Goal: Share content

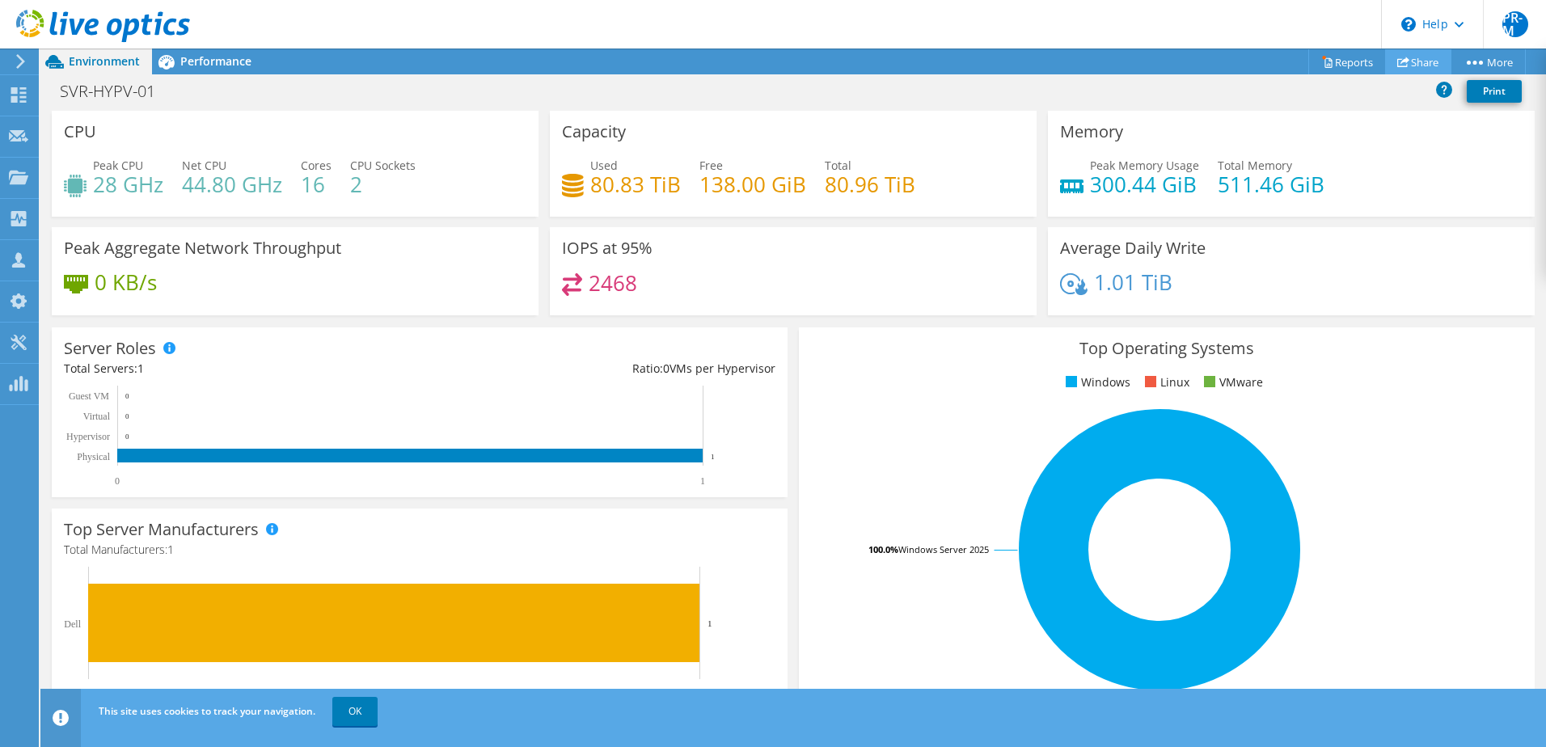
click at [1412, 63] on link "Share" at bounding box center [1418, 61] width 66 height 25
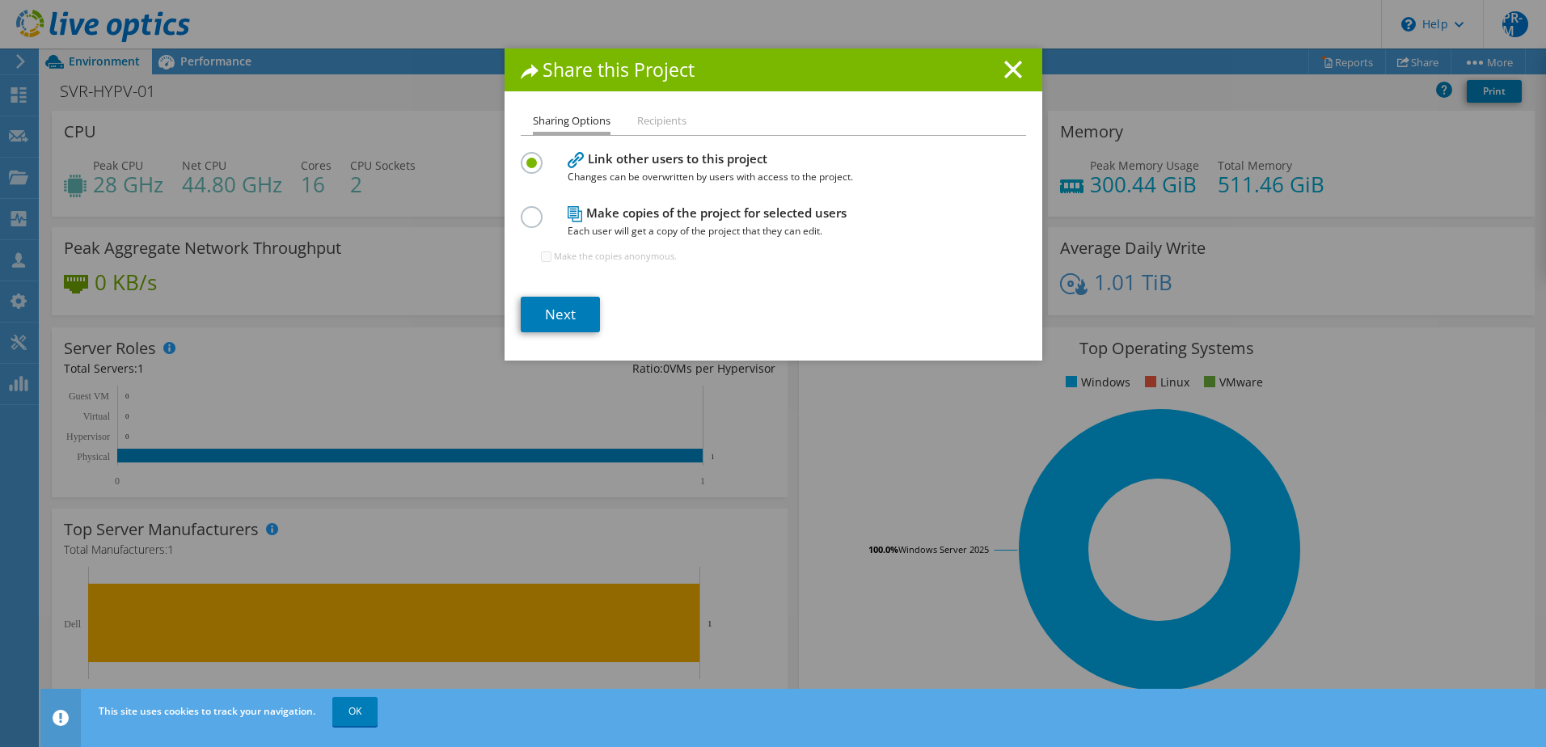
click at [527, 210] on label at bounding box center [535, 208] width 28 height 4
click at [0, 0] on input "radio" at bounding box center [0, 0] width 0 height 0
click at [523, 156] on label at bounding box center [535, 154] width 28 height 4
click at [0, 0] on input "radio" at bounding box center [0, 0] width 0 height 0
click at [525, 210] on label at bounding box center [535, 208] width 28 height 4
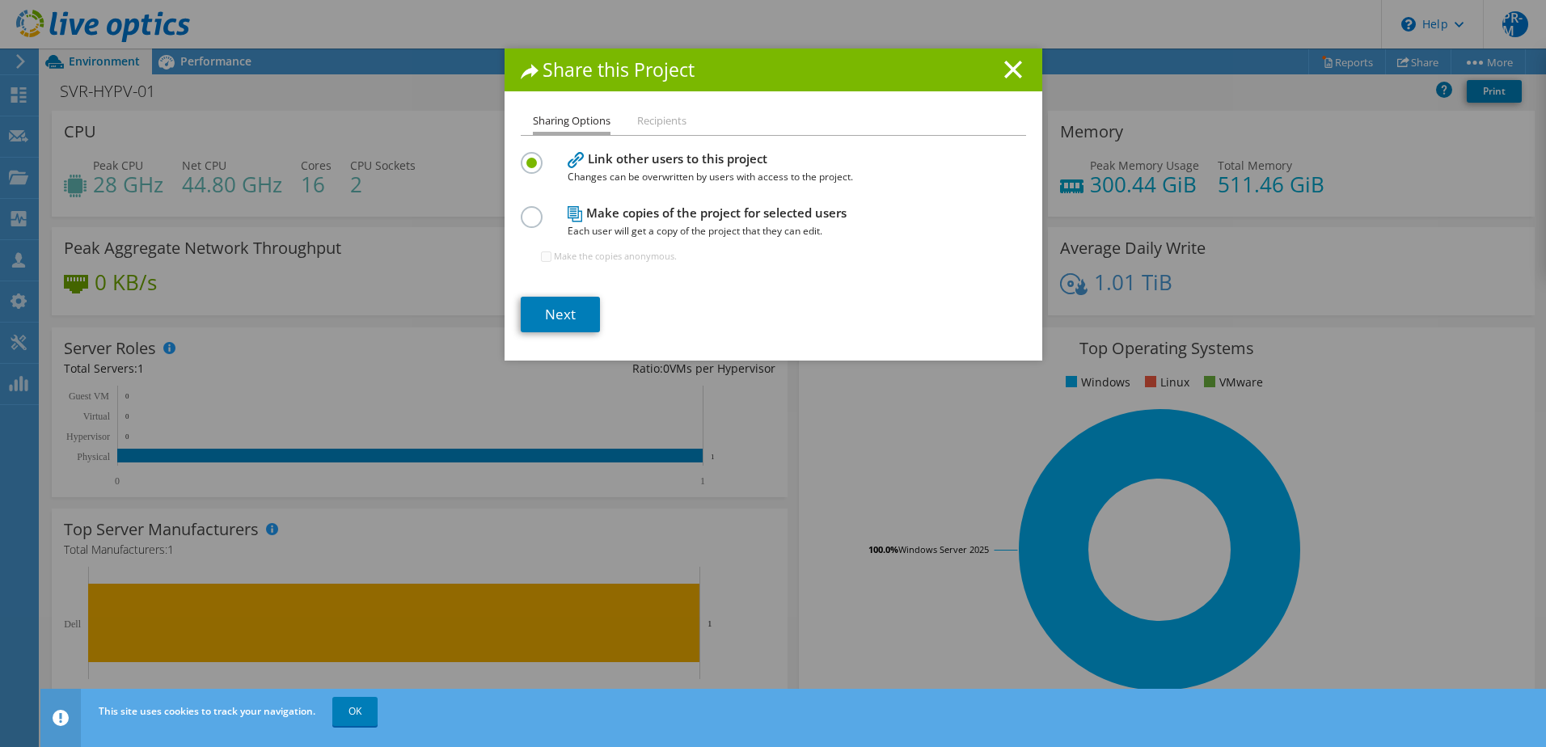
click at [0, 0] on input "radio" at bounding box center [0, 0] width 0 height 0
click at [561, 303] on link "Next" at bounding box center [560, 315] width 79 height 36
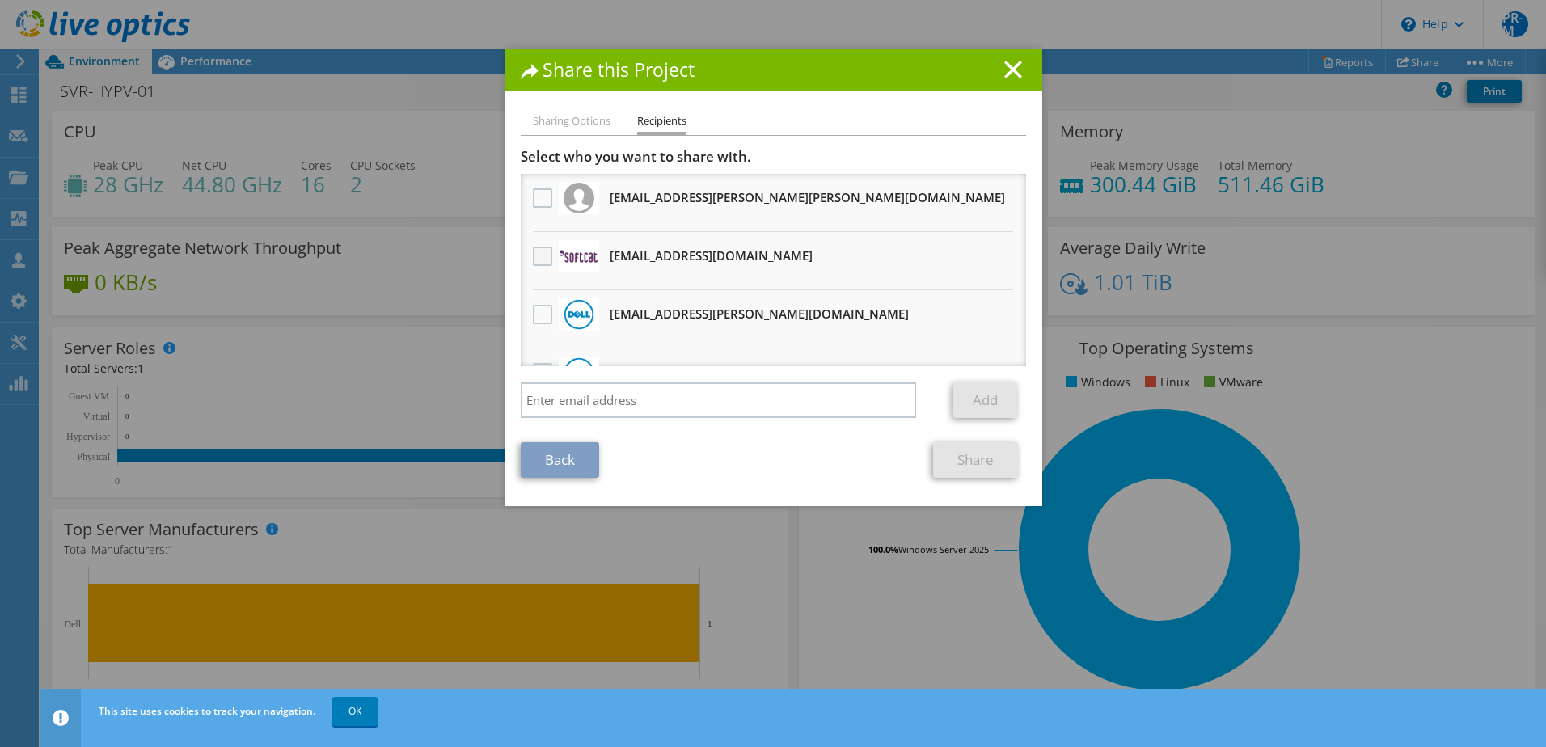
drag, startPoint x: 538, startPoint y: 260, endPoint x: 555, endPoint y: 260, distance: 17.0
click at [539, 260] on label at bounding box center [544, 256] width 23 height 19
click at [0, 0] on input "checkbox" at bounding box center [0, 0] width 0 height 0
click at [966, 462] on link "Share" at bounding box center [975, 460] width 85 height 36
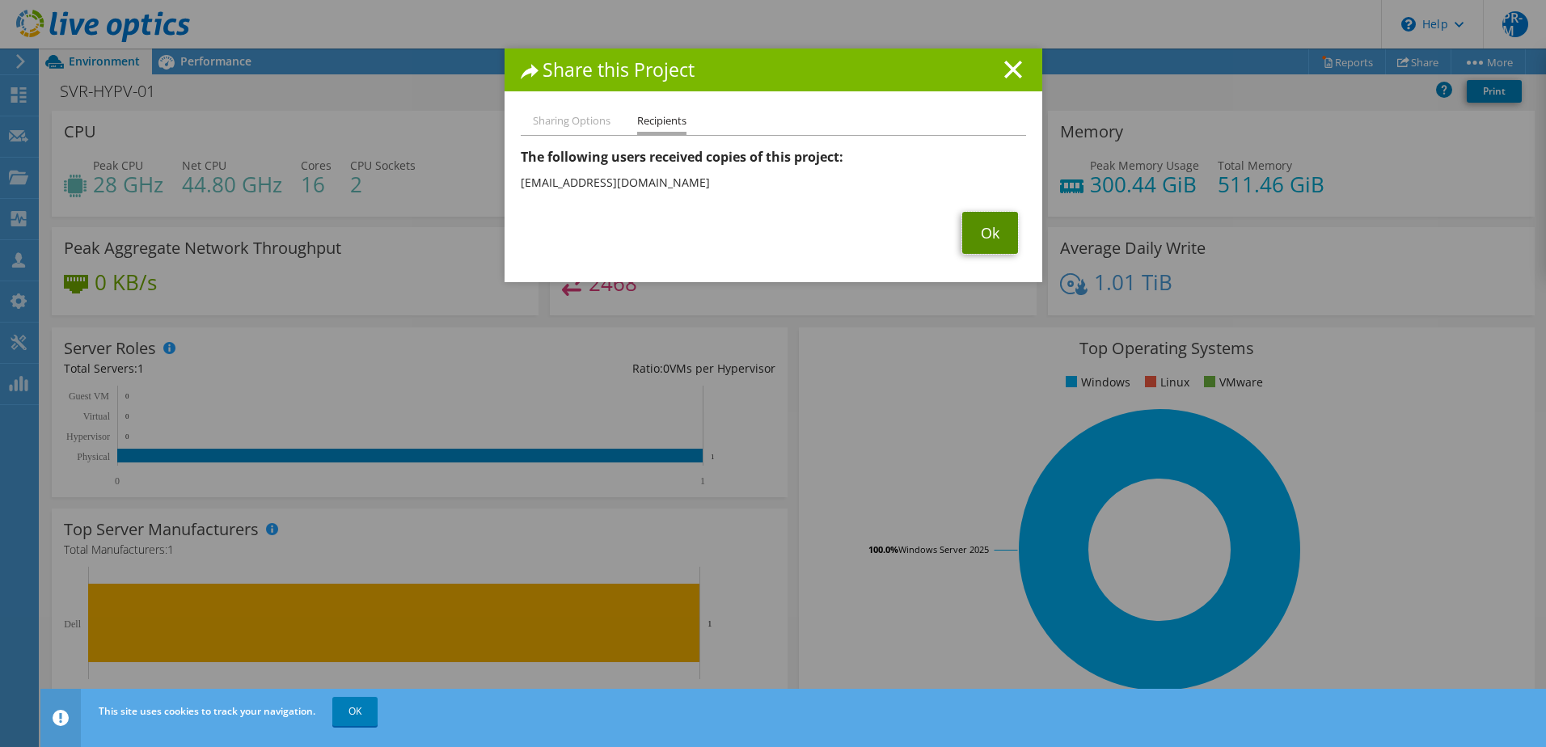
click at [990, 232] on link "Ok" at bounding box center [990, 233] width 56 height 42
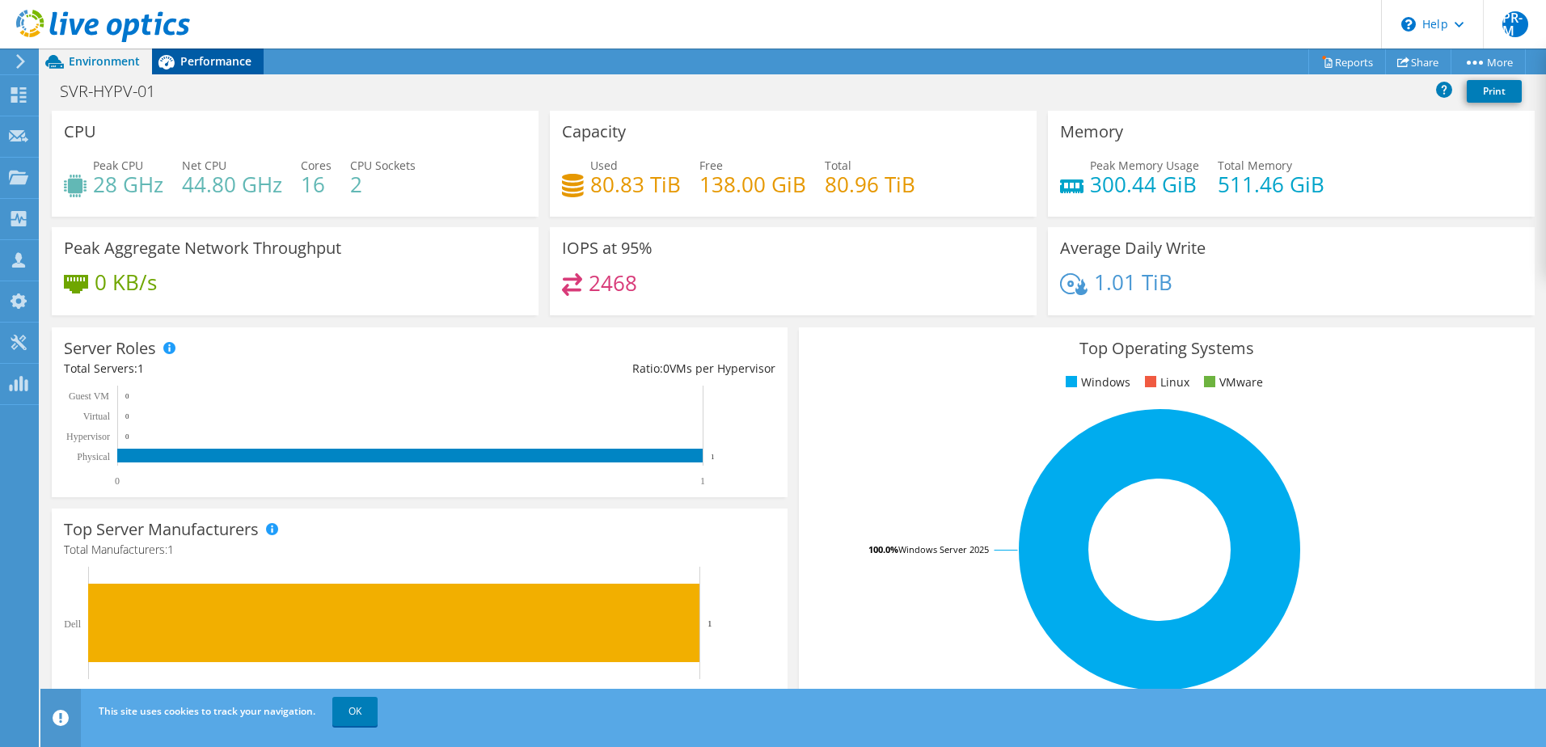
click at [215, 62] on span "Performance" at bounding box center [215, 60] width 71 height 15
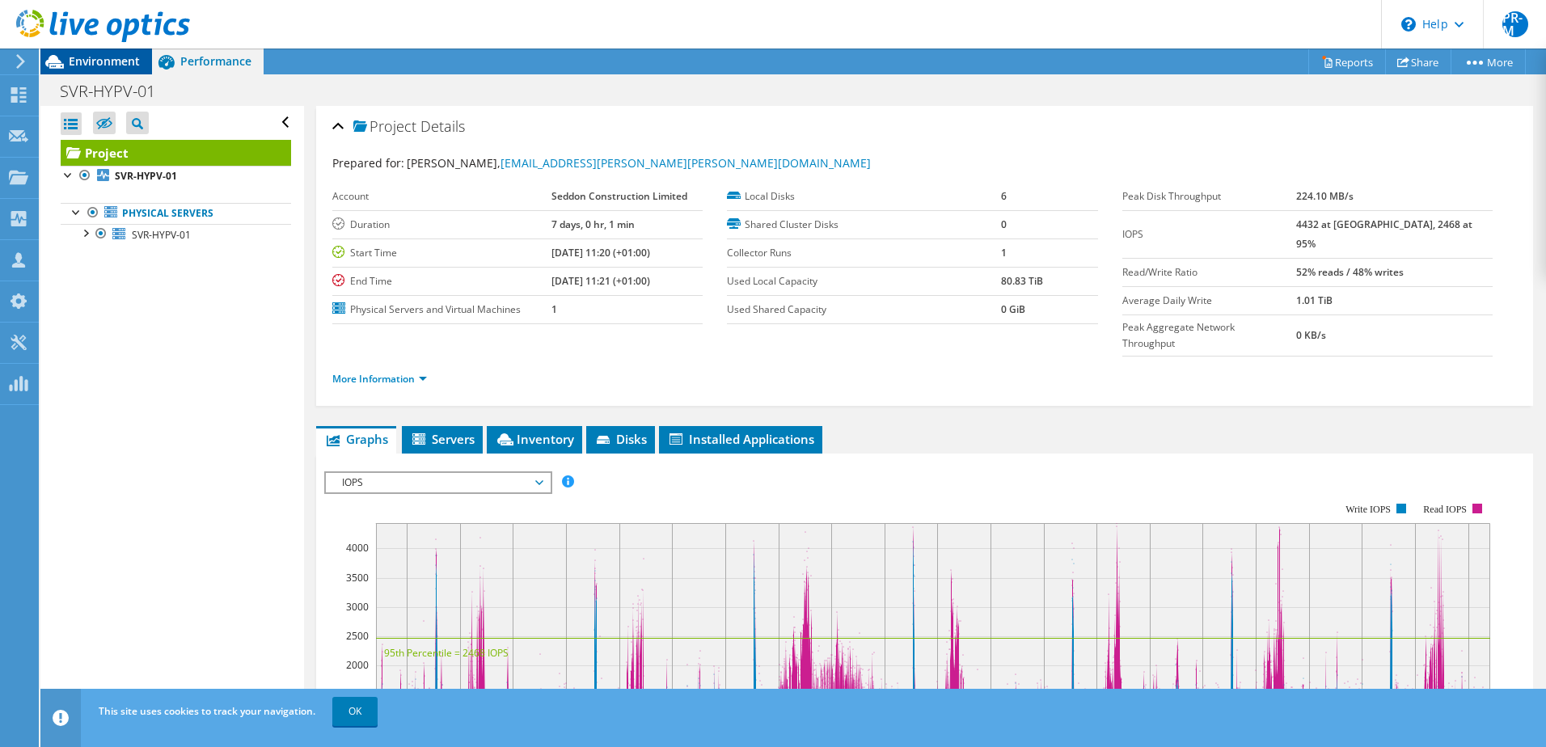
click at [109, 65] on span "Environment" at bounding box center [104, 60] width 71 height 15
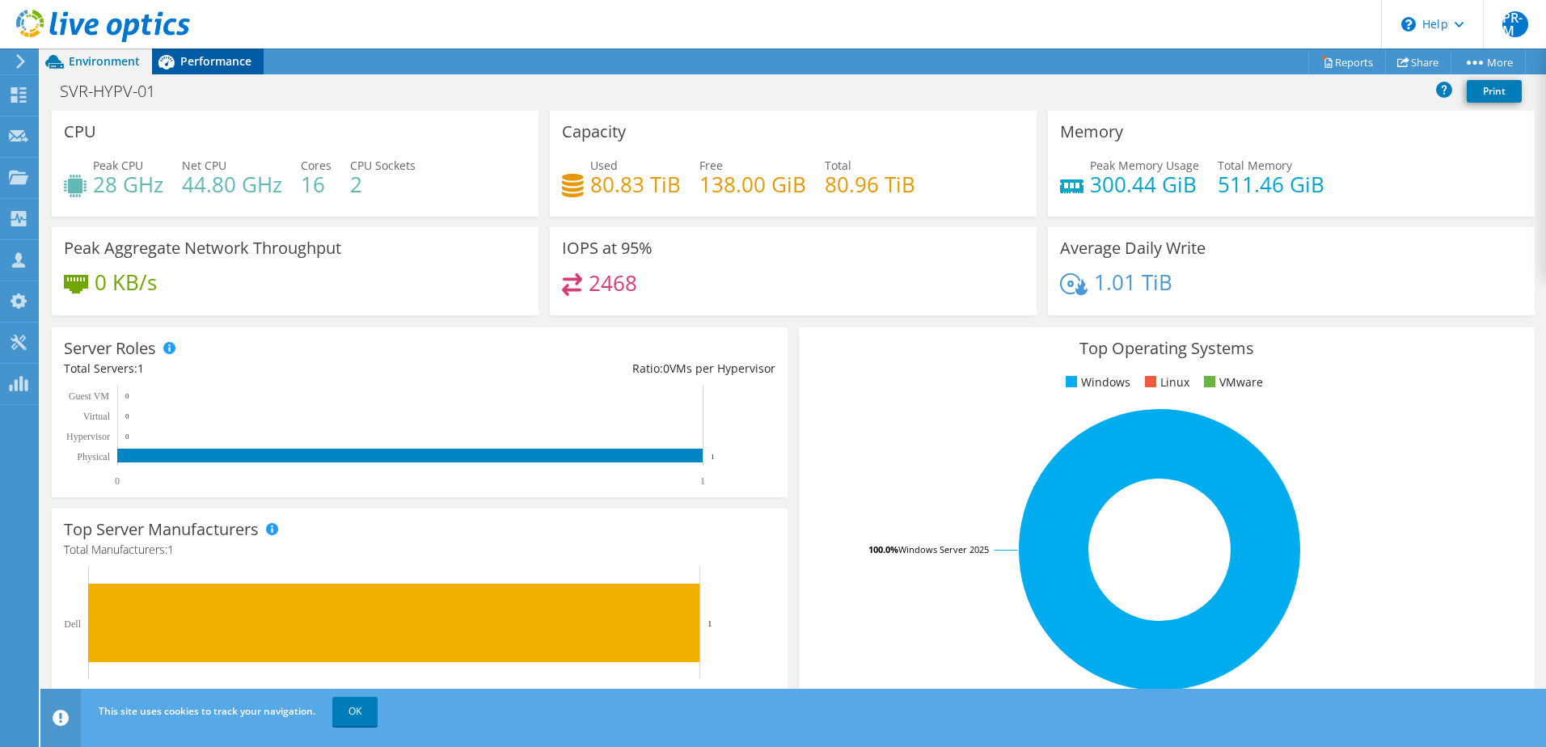
click at [204, 63] on span "Performance" at bounding box center [215, 60] width 71 height 15
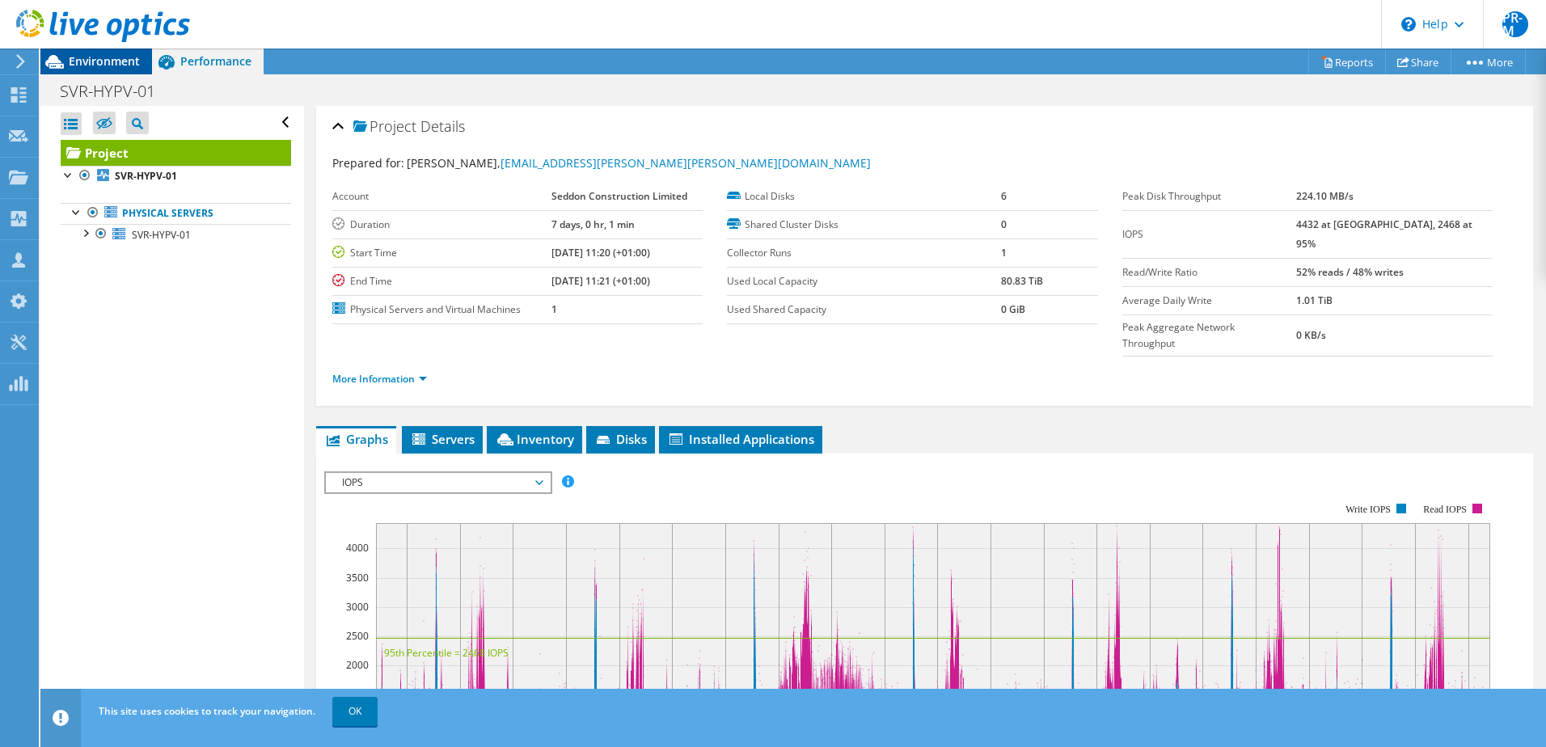
click at [100, 62] on span "Environment" at bounding box center [104, 60] width 71 height 15
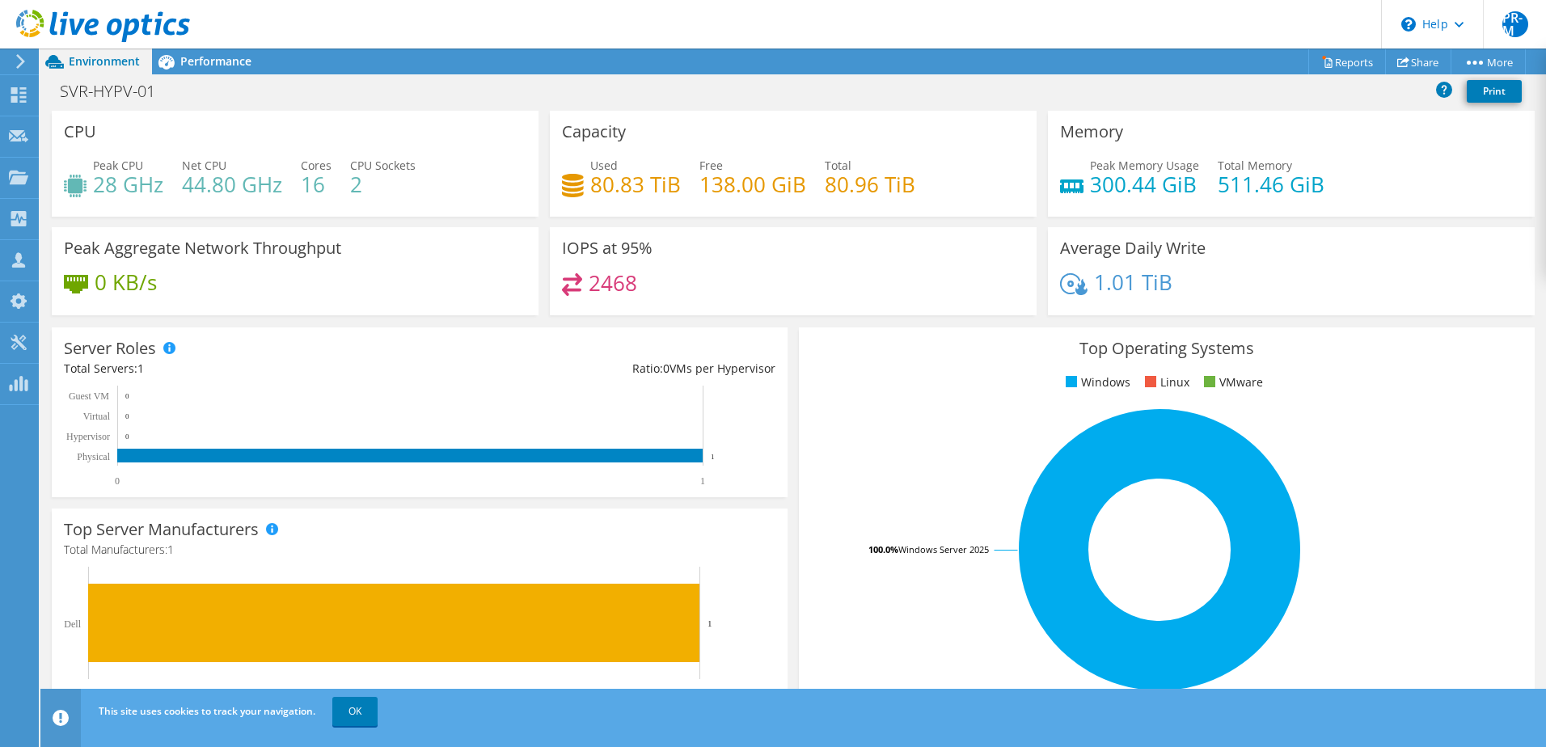
scroll to position [81, 0]
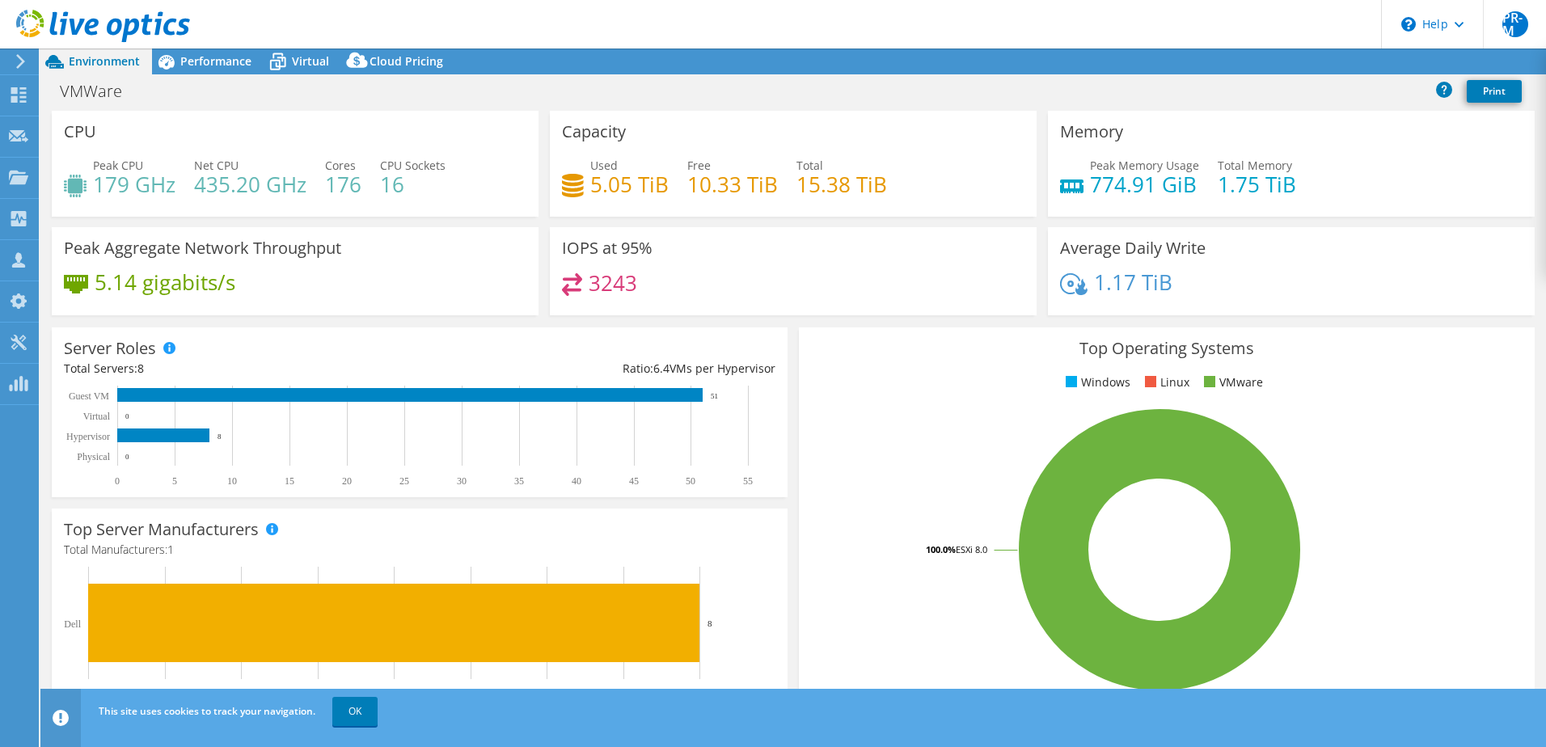
select select "USD"
click at [1339, 61] on link "Share" at bounding box center [1344, 61] width 66 height 25
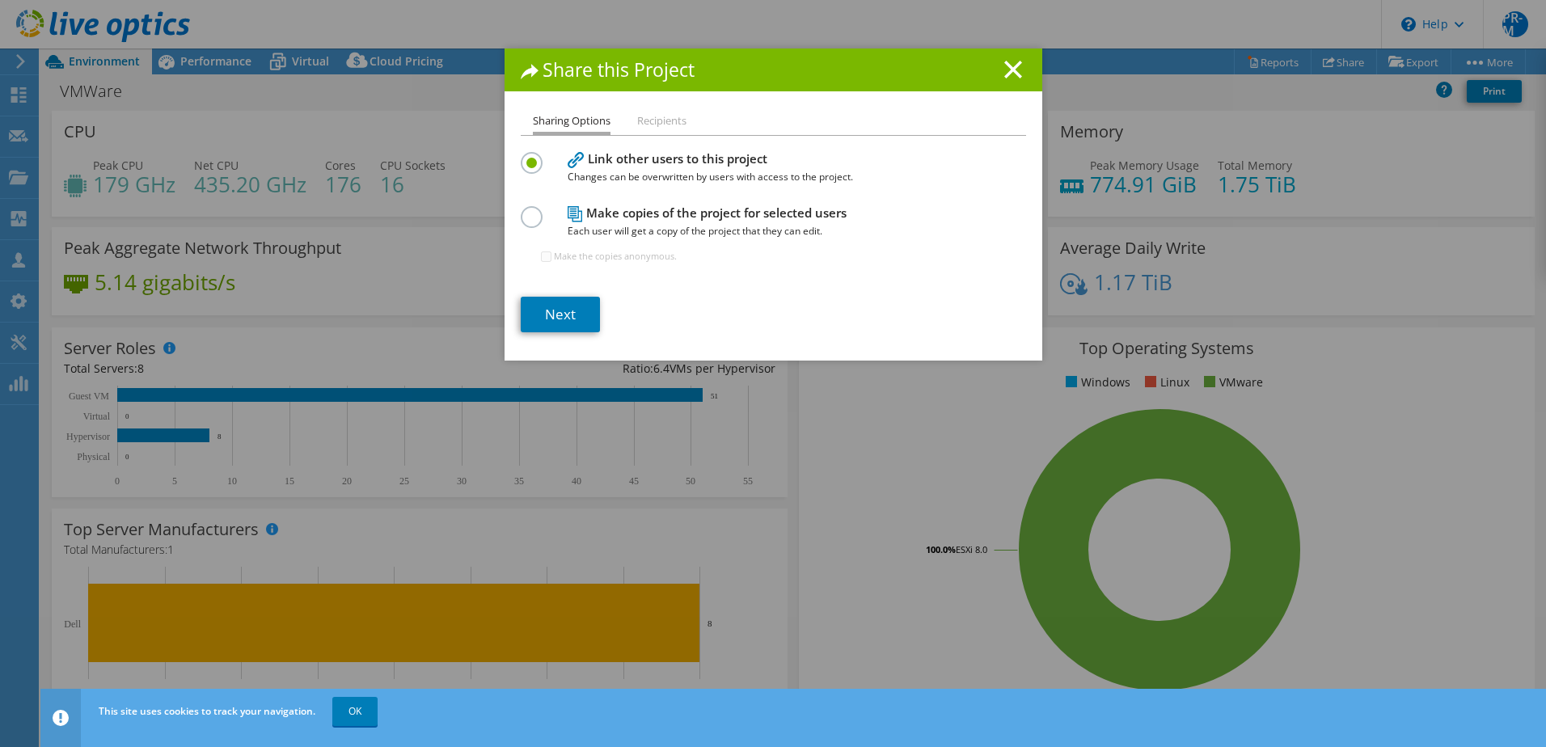
click at [530, 210] on label at bounding box center [535, 208] width 28 height 4
click at [0, 0] on input "radio" at bounding box center [0, 0] width 0 height 0
click at [559, 318] on link "Next" at bounding box center [560, 315] width 79 height 36
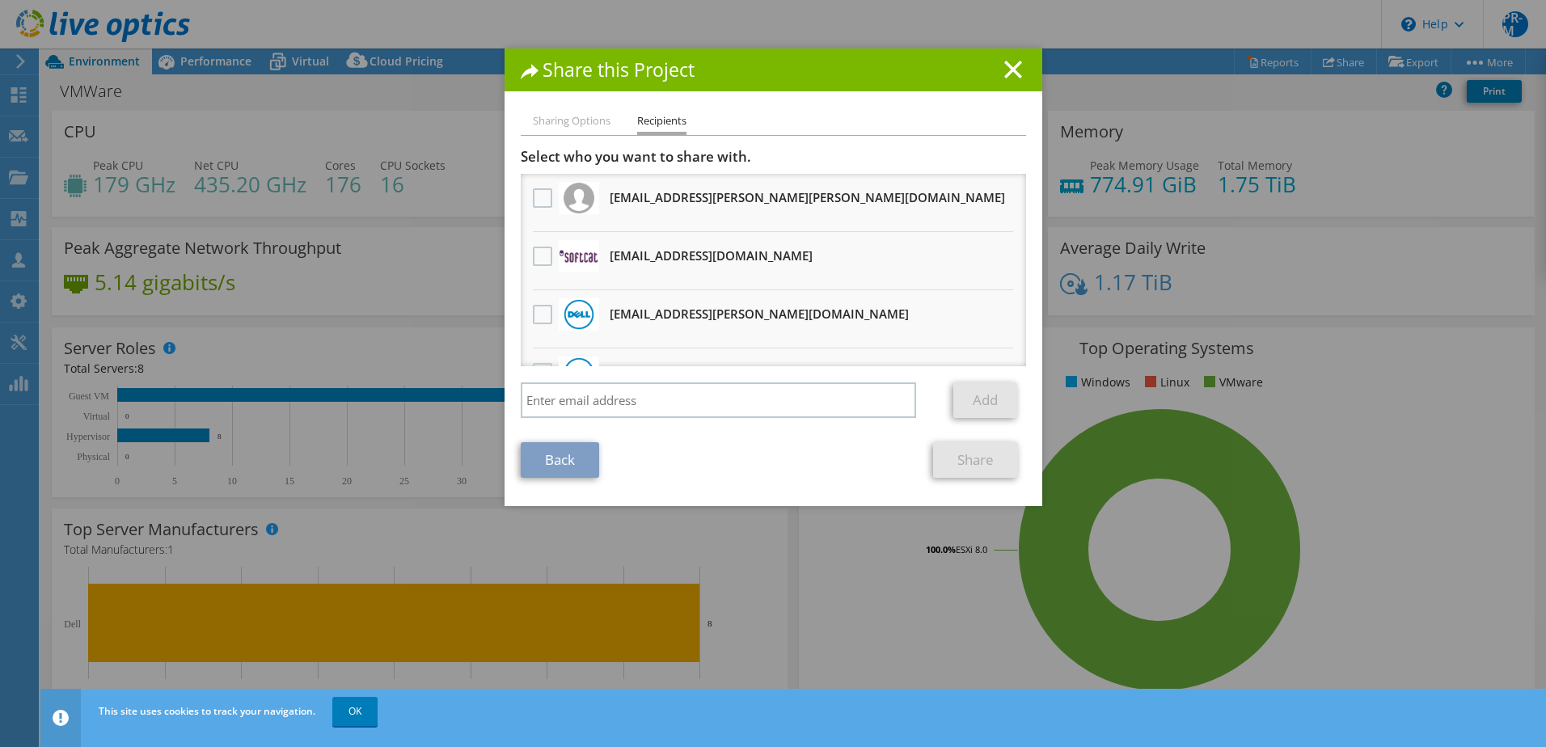
click at [587, 263] on div at bounding box center [579, 256] width 40 height 32
drag, startPoint x: 532, startPoint y: 256, endPoint x: 585, endPoint y: 269, distance: 54.1
click at [538, 259] on label at bounding box center [544, 256] width 23 height 19
click at [0, 0] on input "checkbox" at bounding box center [0, 0] width 0 height 0
click at [950, 458] on link "Share" at bounding box center [975, 460] width 85 height 36
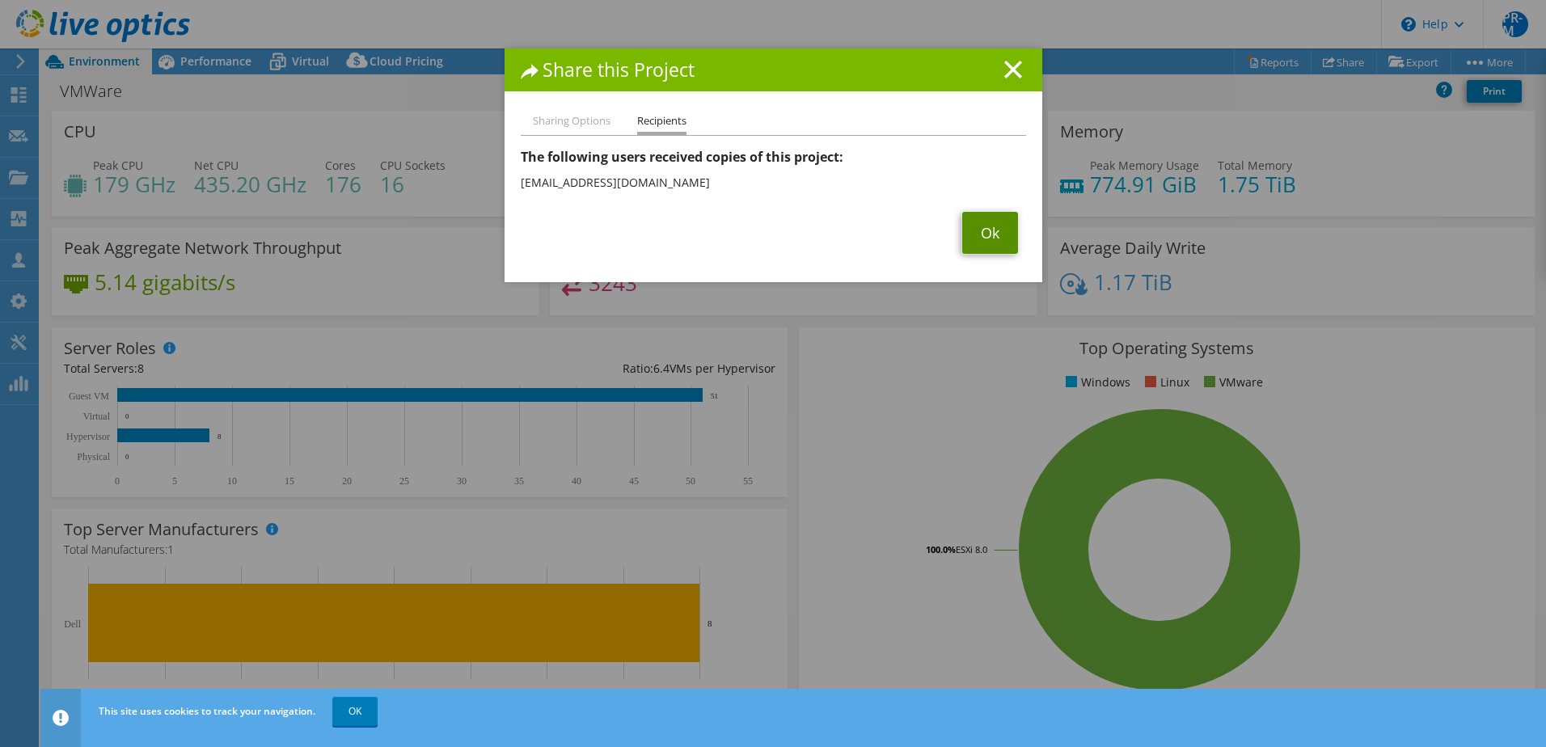
click at [985, 234] on link "Ok" at bounding box center [990, 233] width 56 height 42
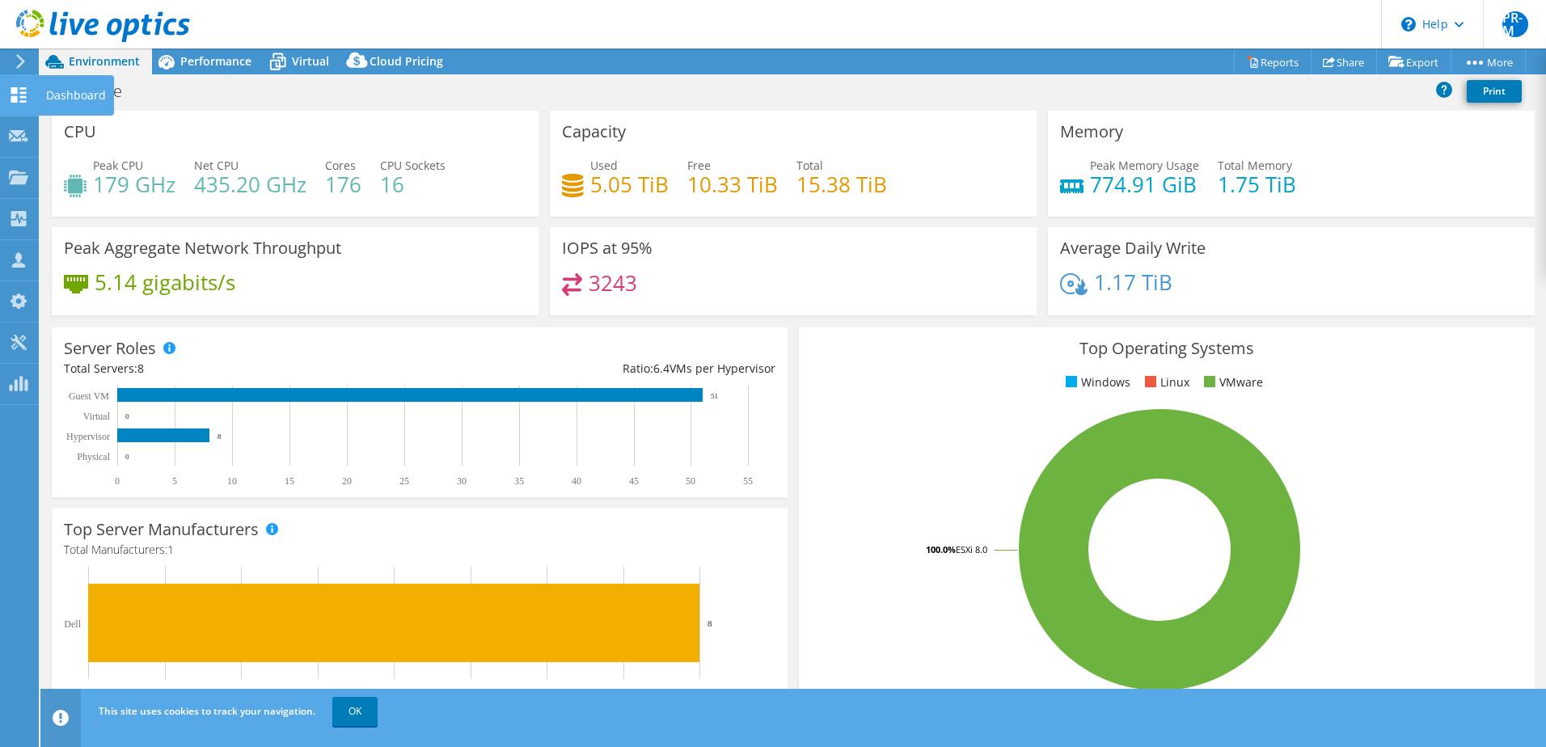
click at [96, 89] on div "Dashboard" at bounding box center [76, 95] width 76 height 40
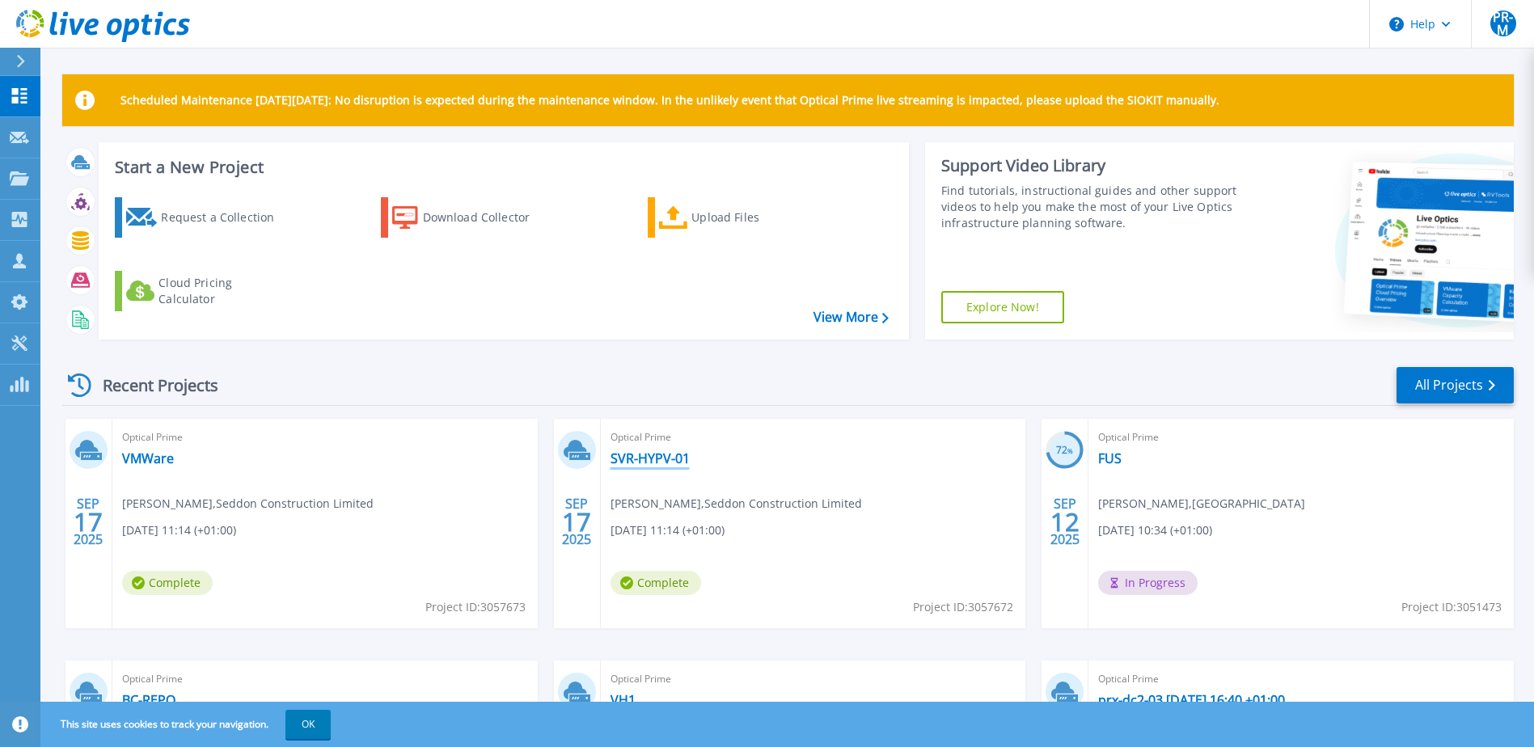
click at [643, 461] on link "SVR-HYPV-01" at bounding box center [649, 458] width 79 height 16
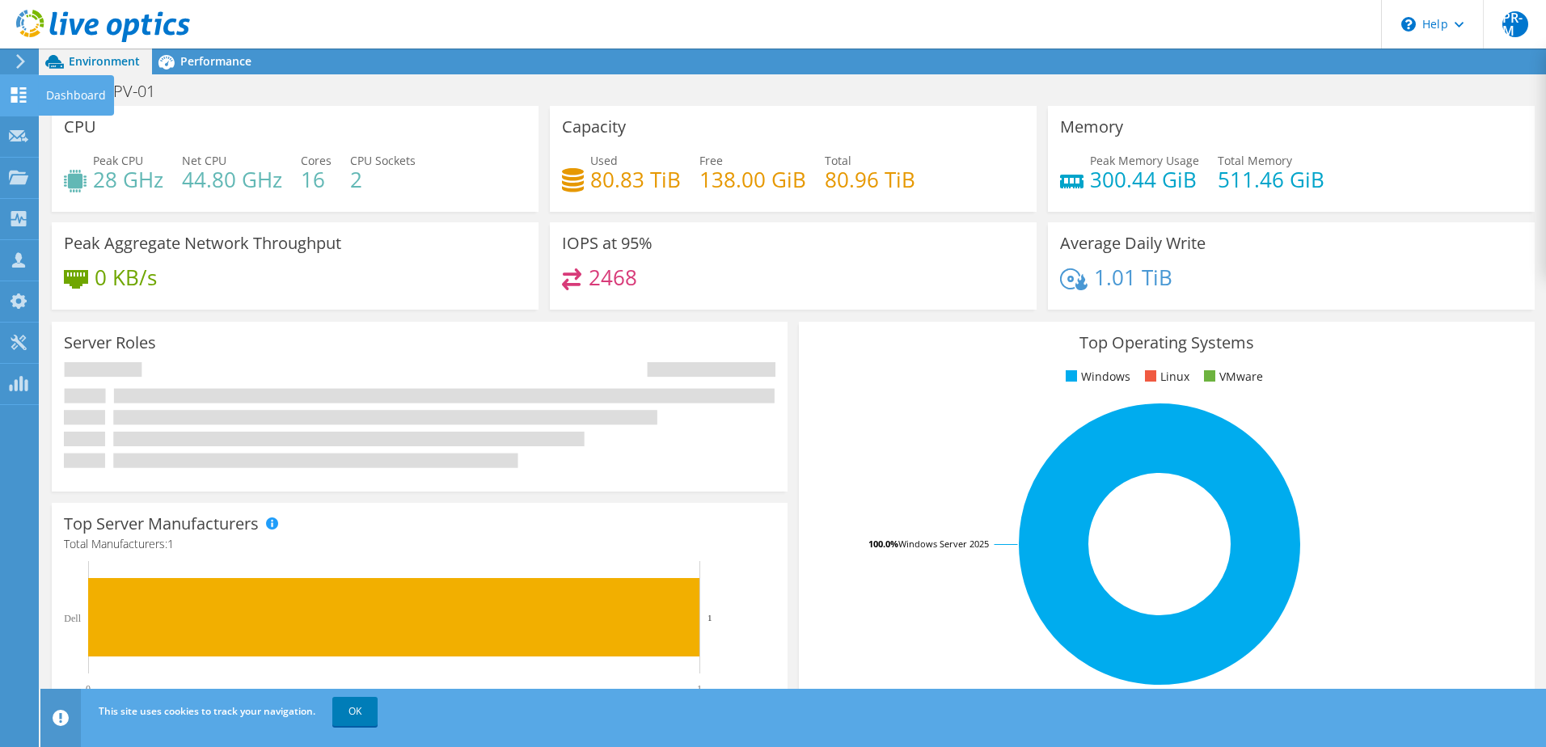
click at [93, 95] on div "Dashboard" at bounding box center [76, 95] width 76 height 40
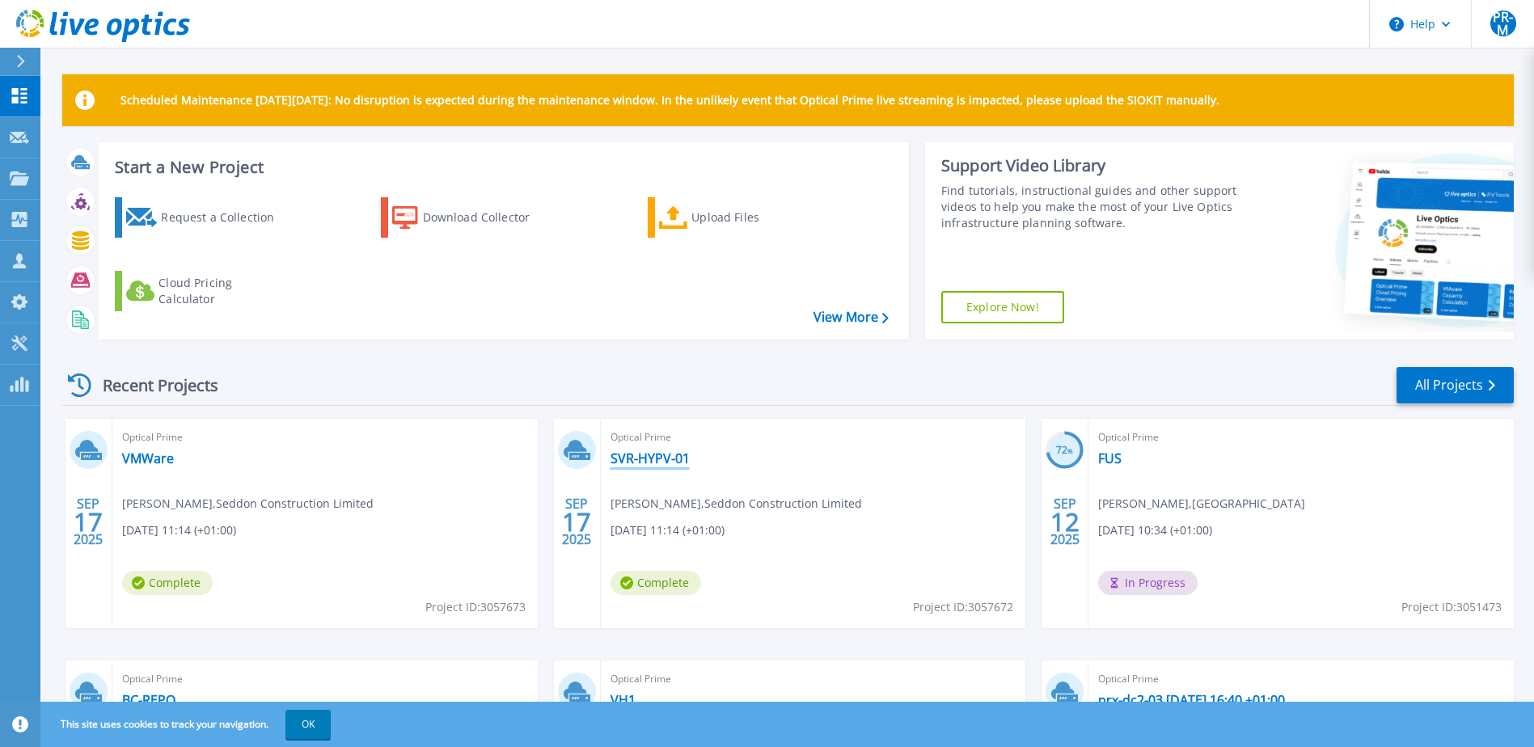
click at [656, 462] on link "SVR-HYPV-01" at bounding box center [649, 458] width 79 height 16
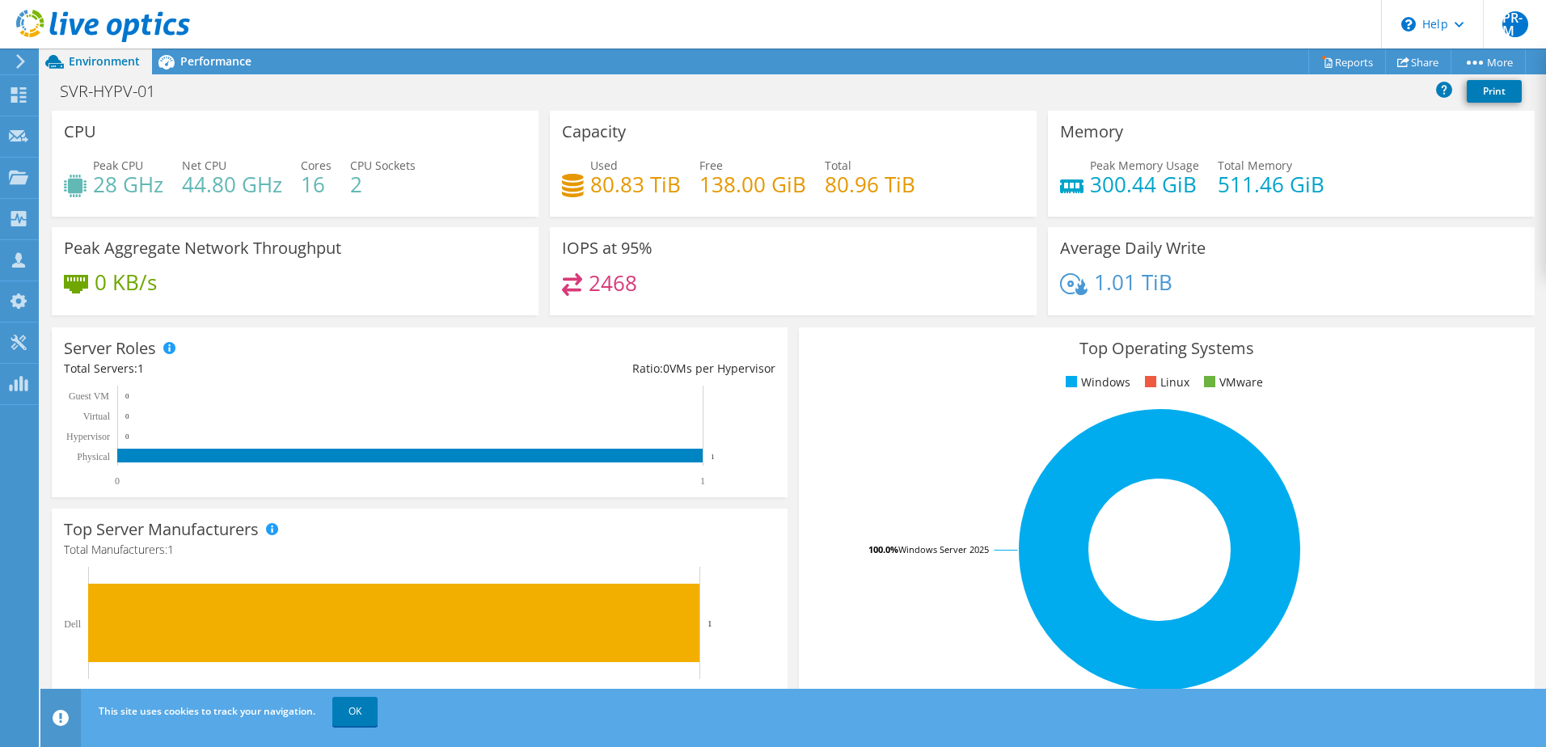
scroll to position [387, 0]
click at [86, 100] on div "Dashboard" at bounding box center [76, 95] width 76 height 40
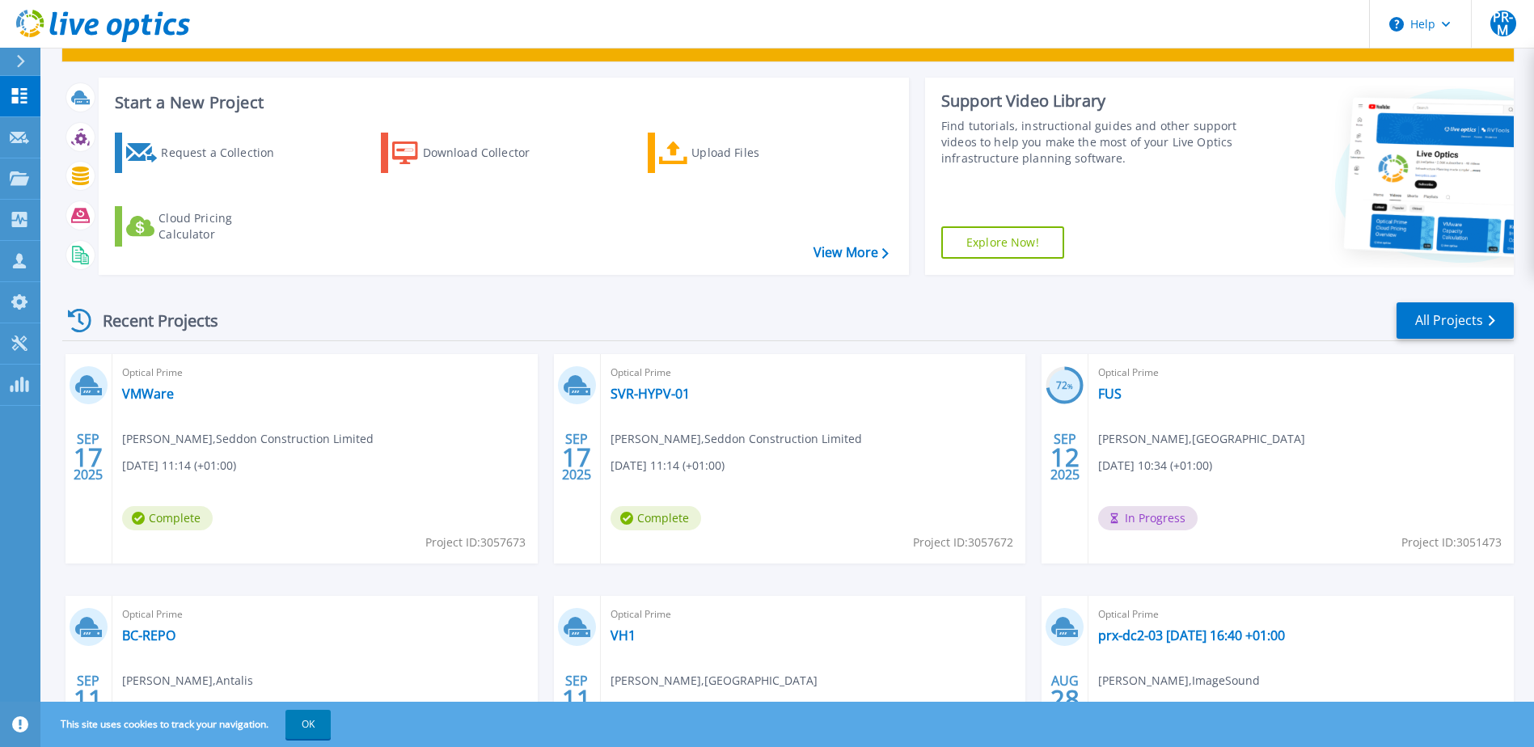
scroll to position [217, 0]
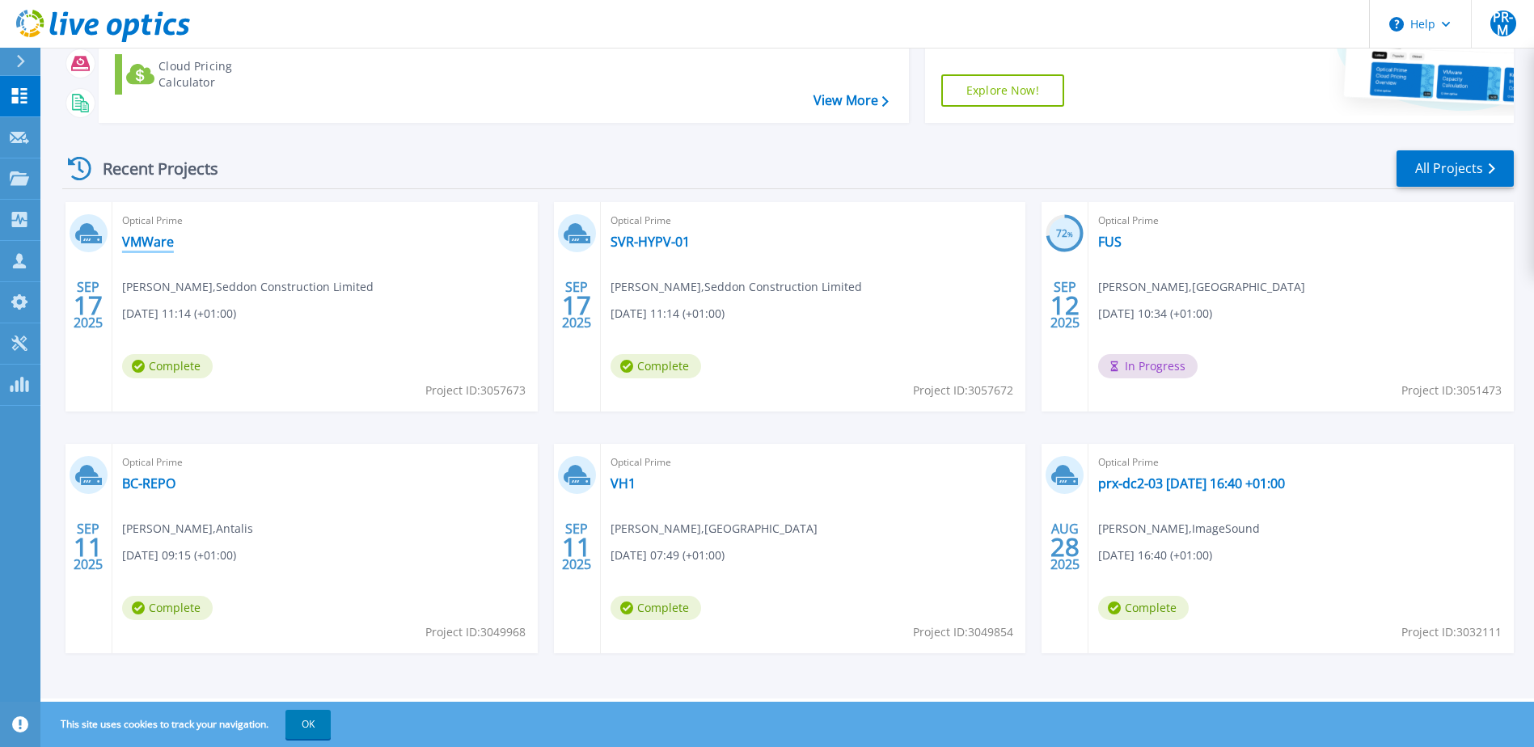
click at [154, 245] on link "VMWare" at bounding box center [148, 242] width 52 height 16
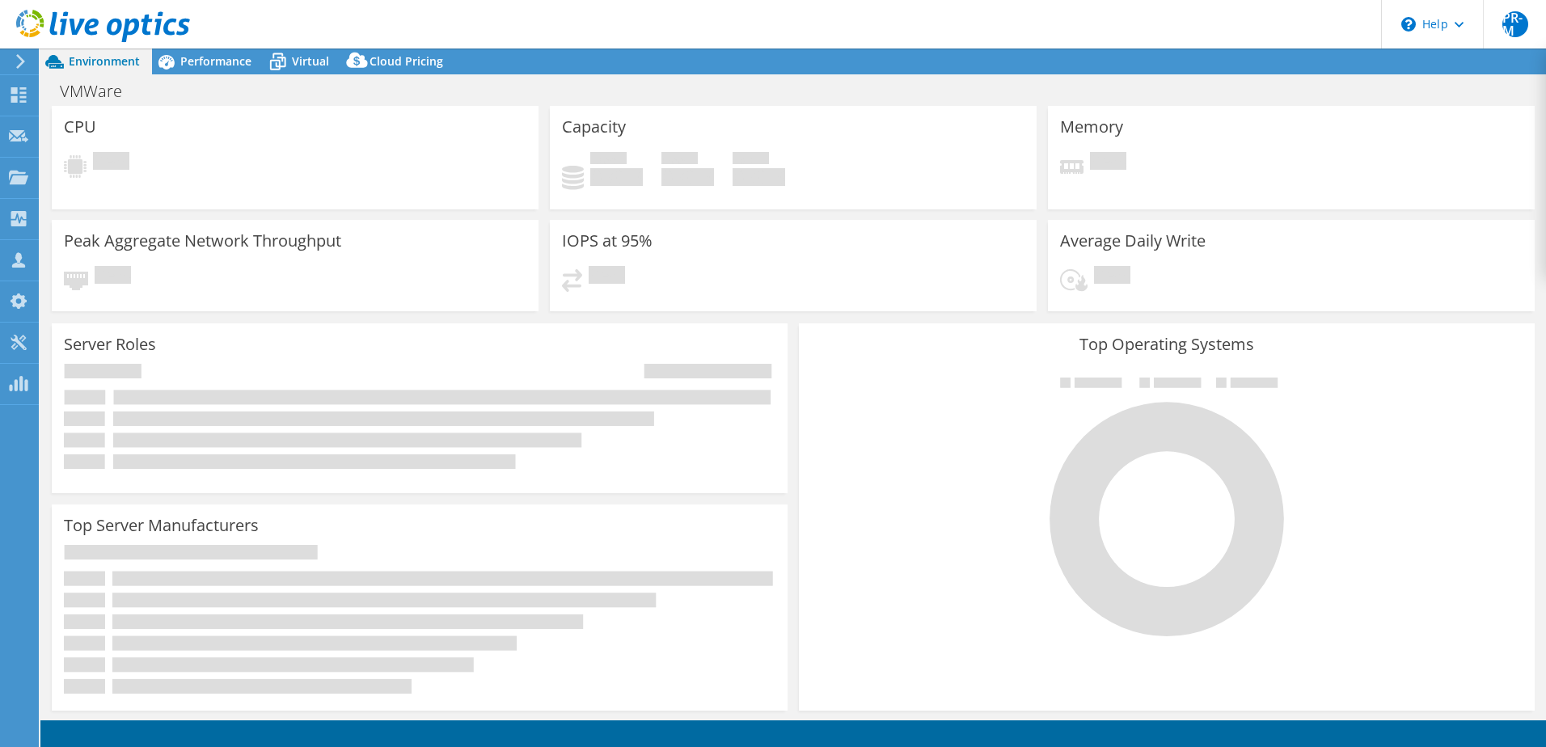
select select "USD"
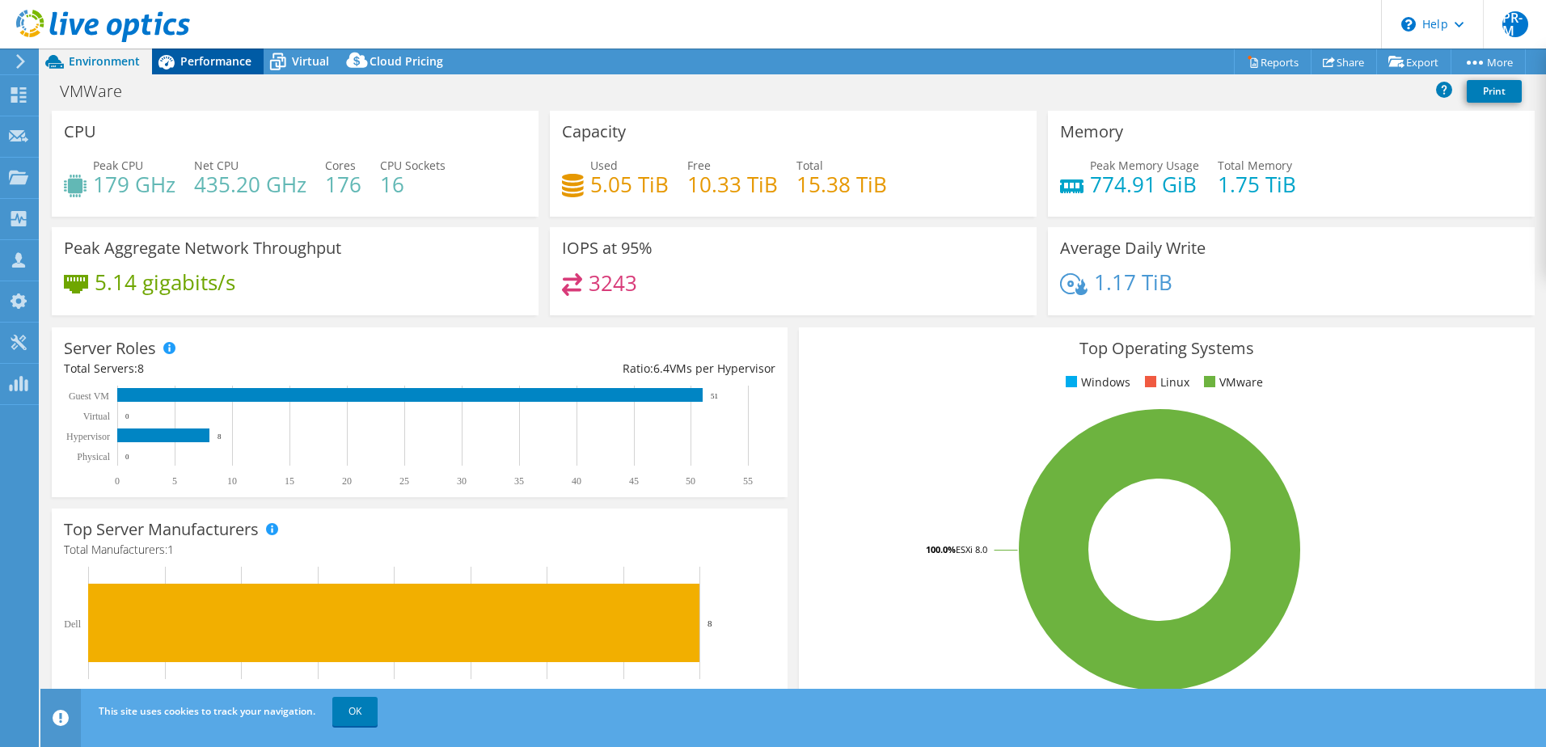
click at [216, 62] on span "Performance" at bounding box center [215, 60] width 71 height 15
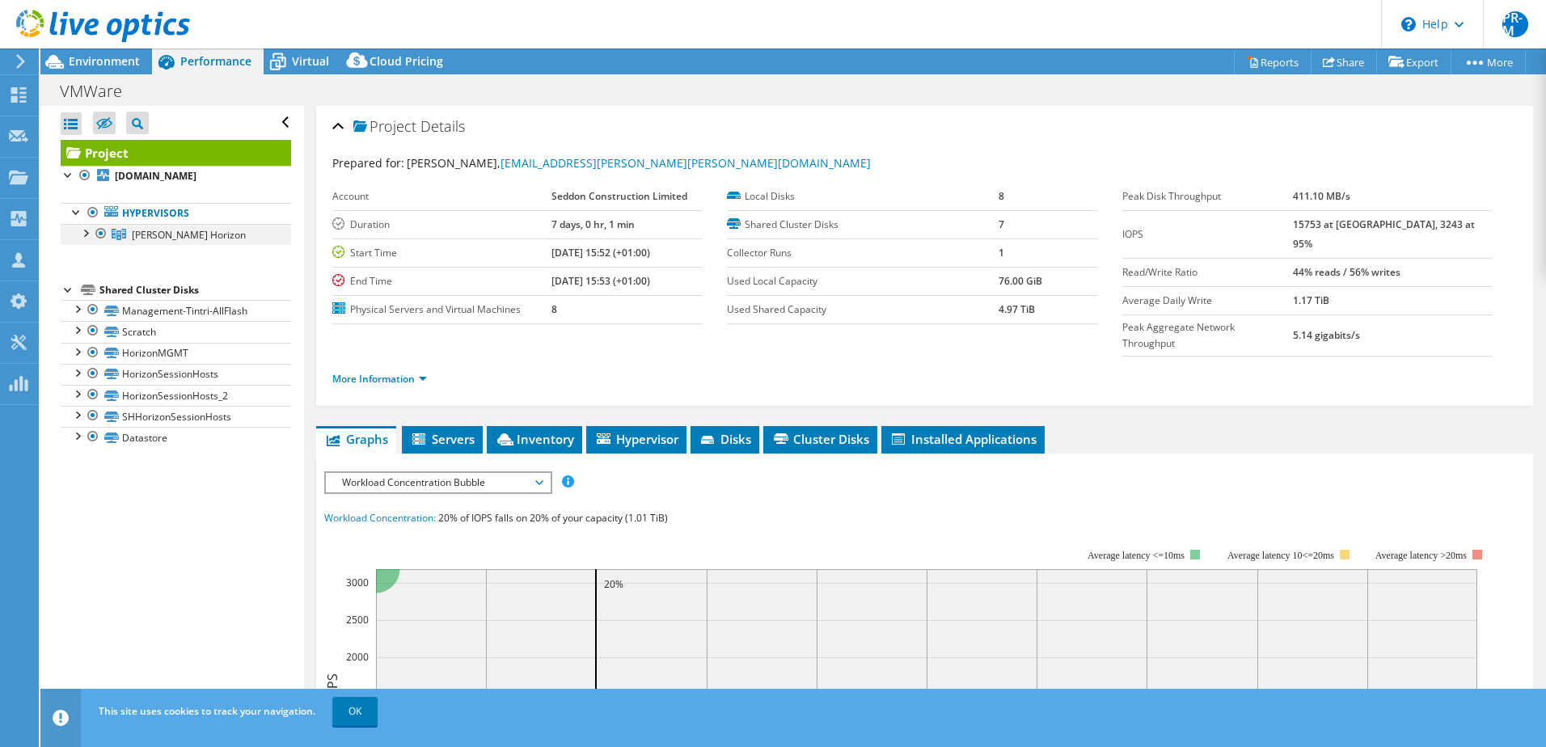
click at [87, 234] on div at bounding box center [85, 232] width 16 height 16
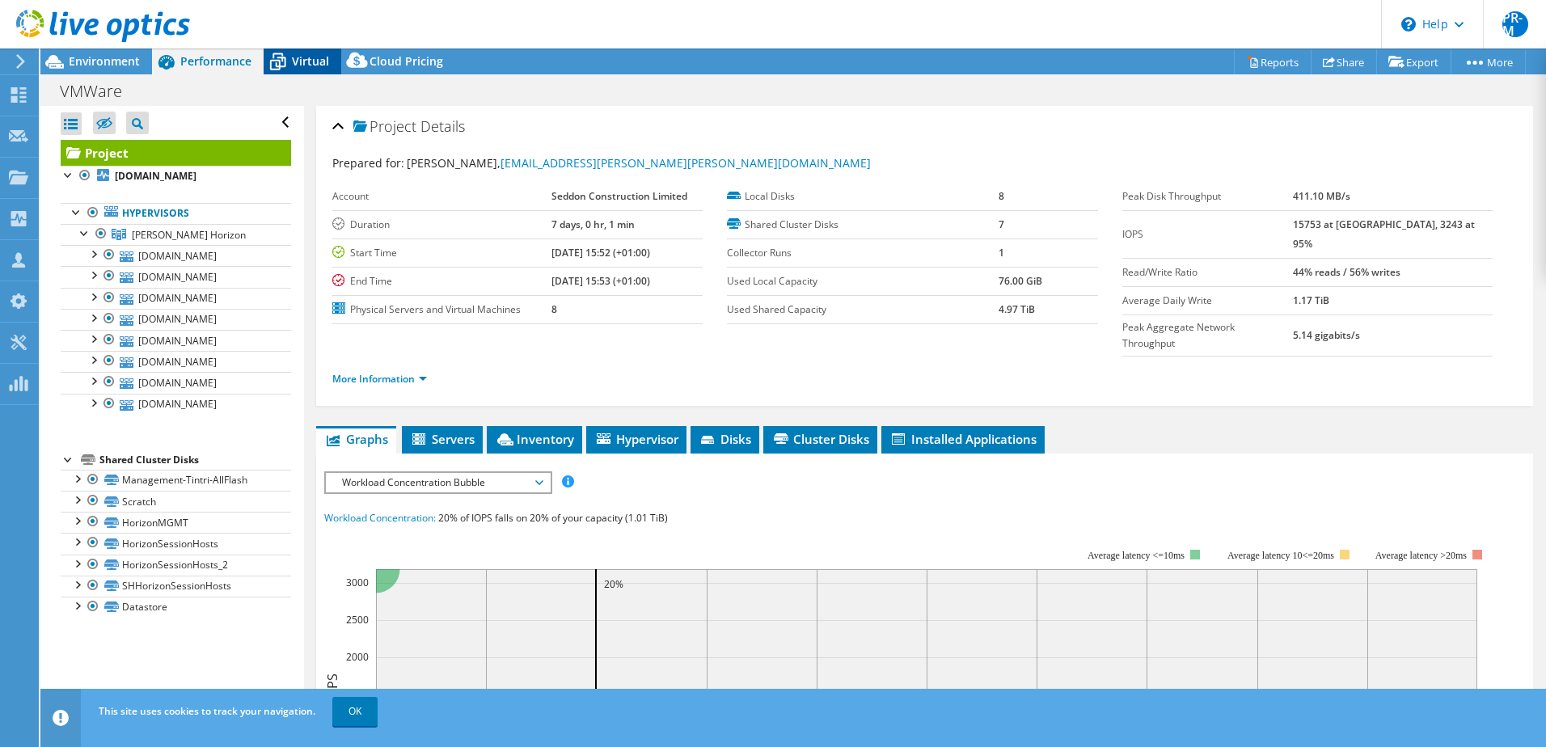
click at [293, 59] on span "Virtual" at bounding box center [310, 60] width 37 height 15
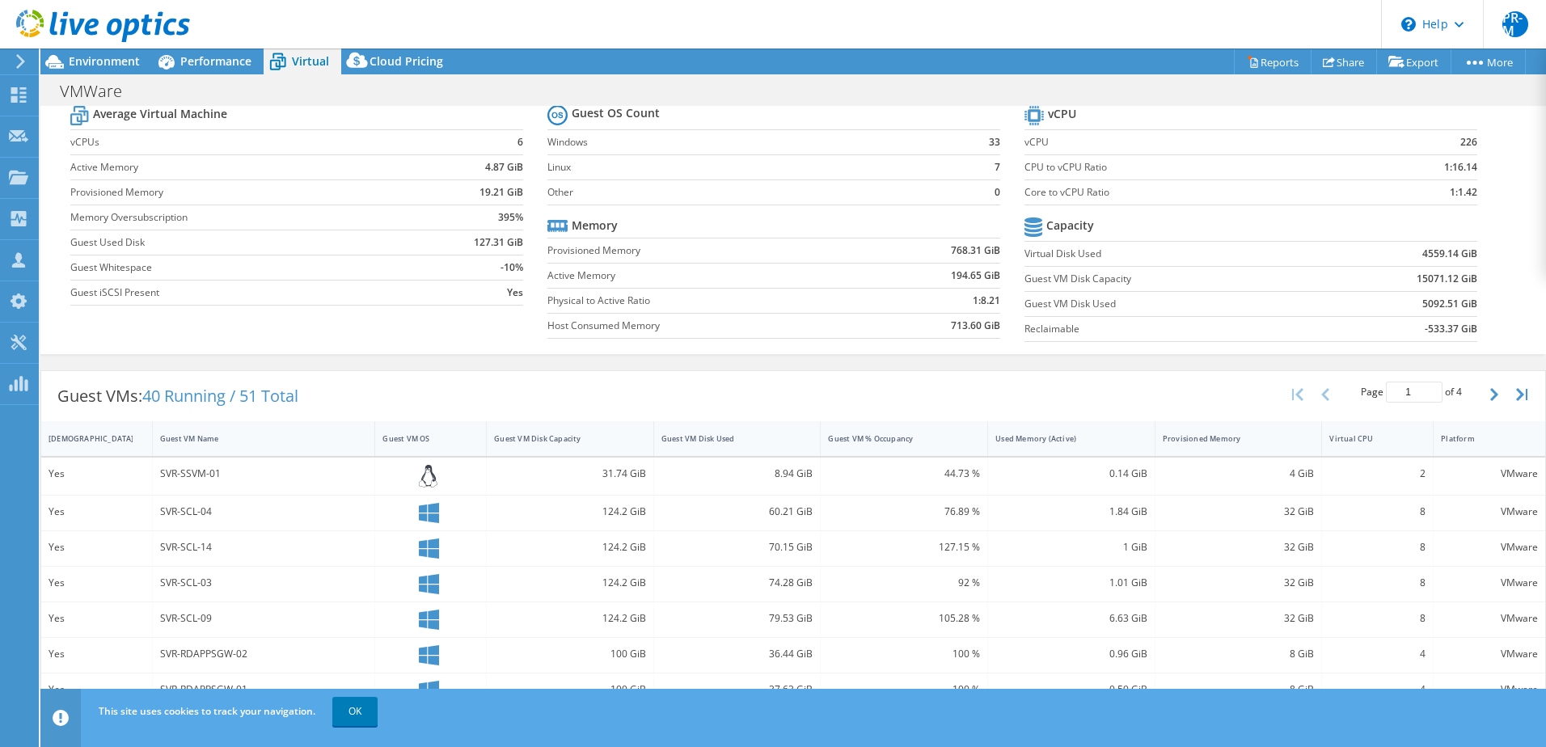
scroll to position [81, 0]
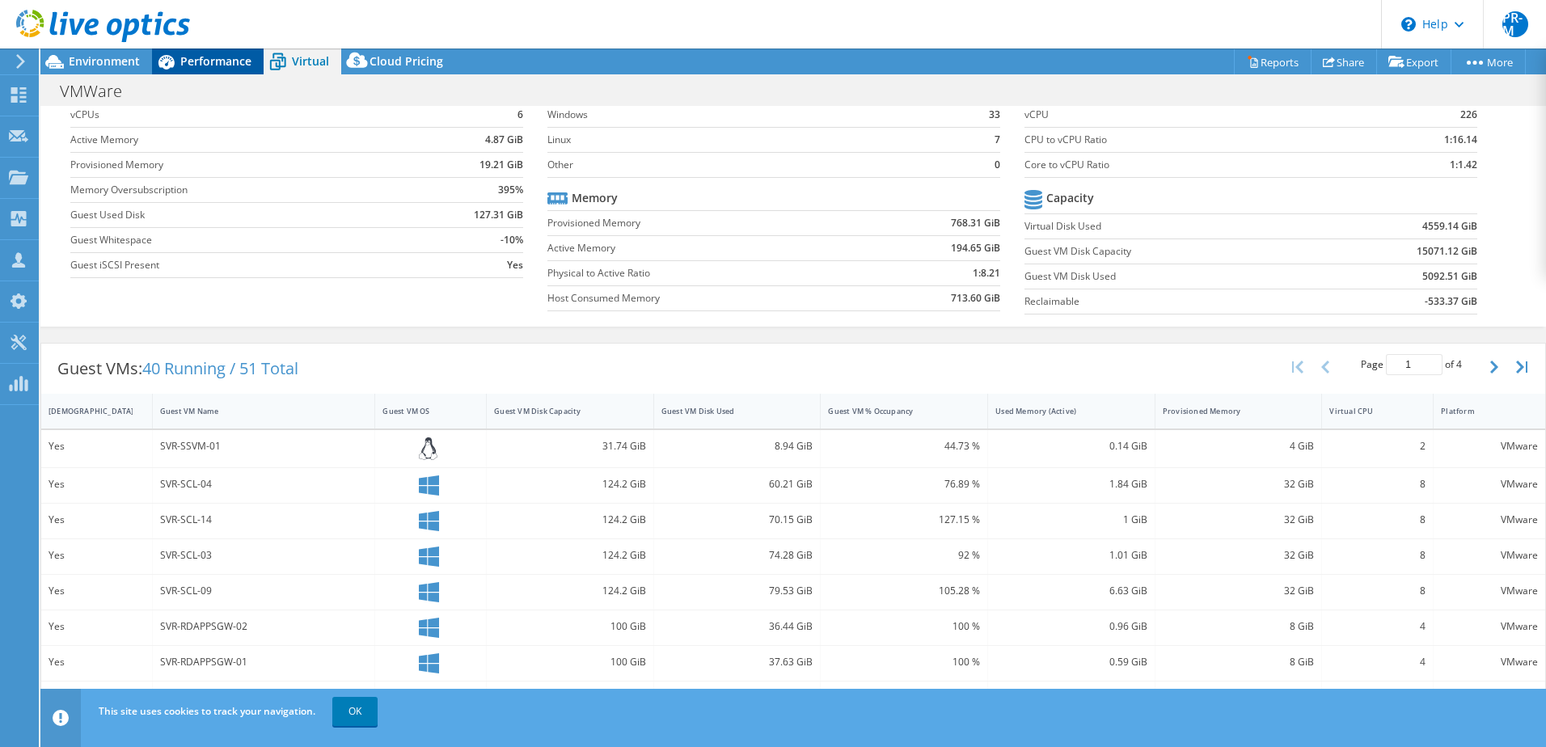
click at [224, 61] on span "Performance" at bounding box center [215, 60] width 71 height 15
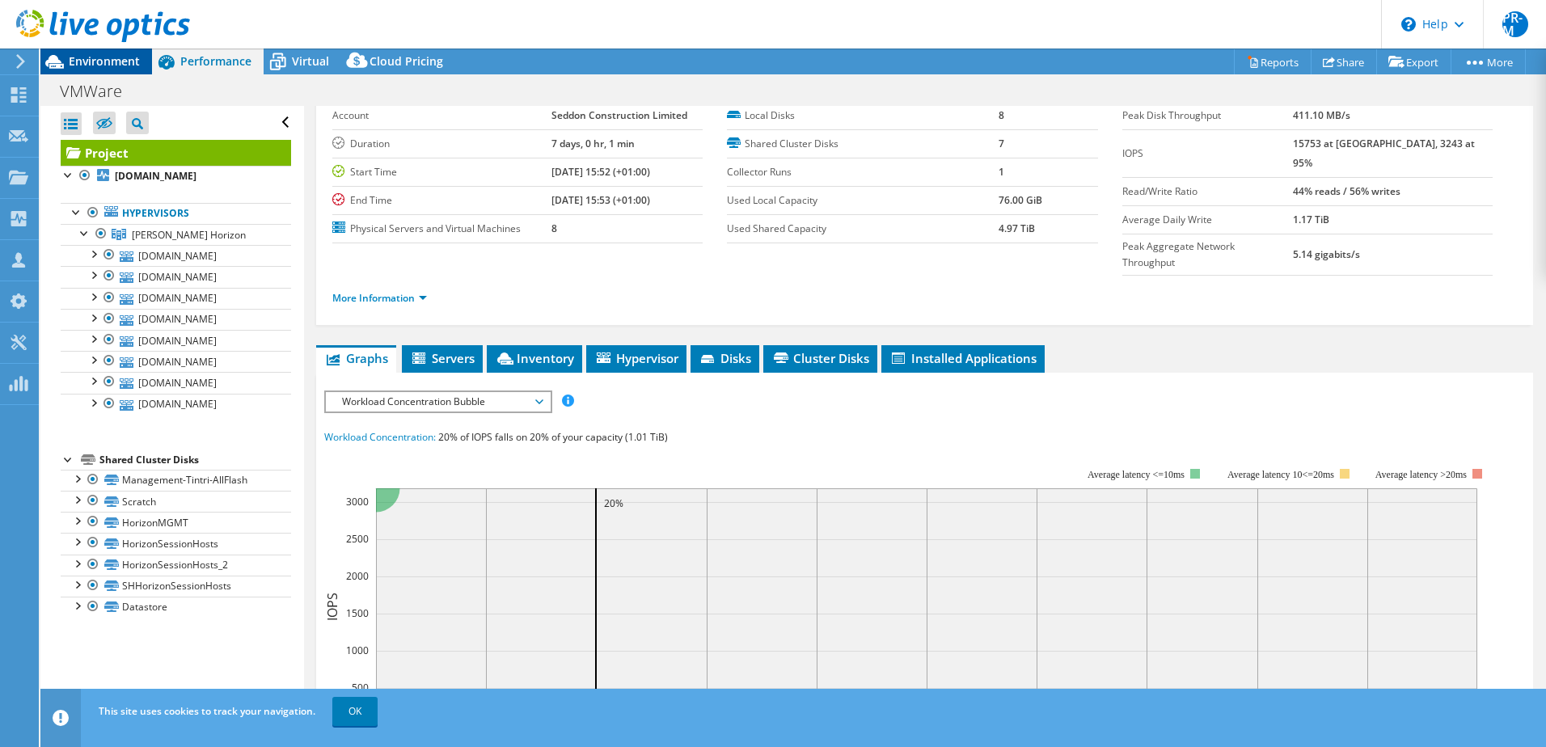
click at [103, 61] on span "Environment" at bounding box center [104, 60] width 71 height 15
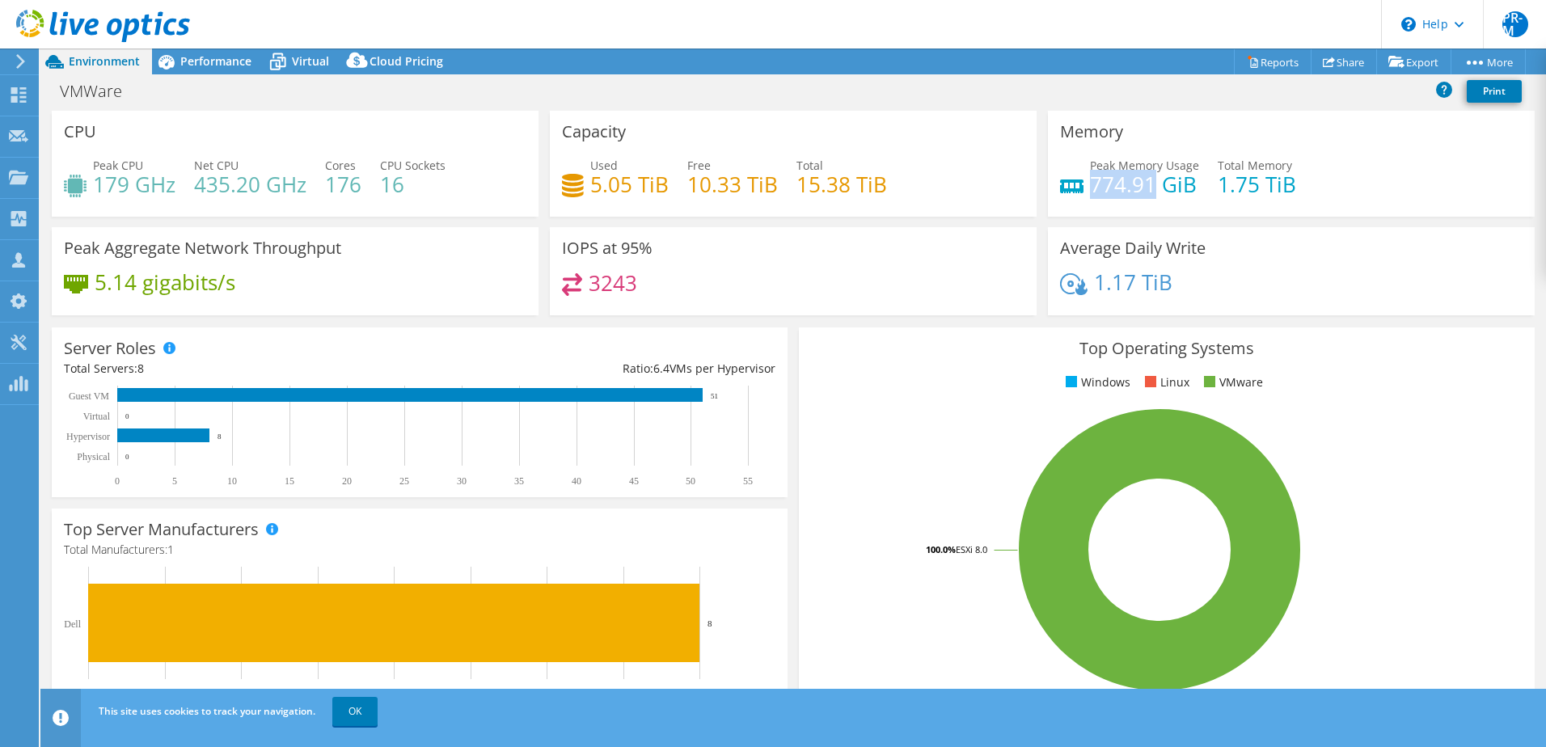
drag, startPoint x: 1085, startPoint y: 183, endPoint x: 1133, endPoint y: 187, distance: 47.9
click at [1136, 187] on h4 "774.91 GiB" at bounding box center [1144, 184] width 109 height 18
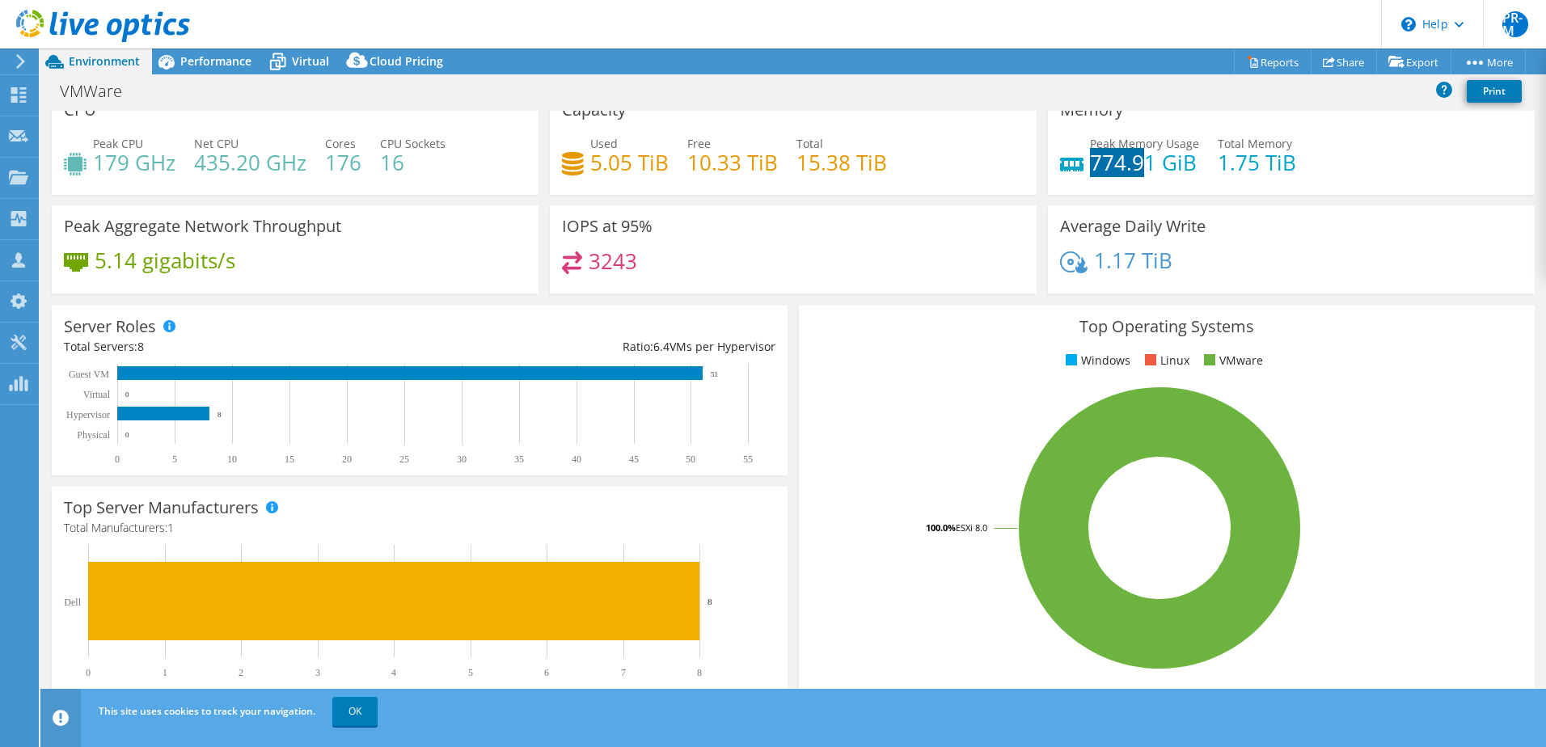
scroll to position [0, 0]
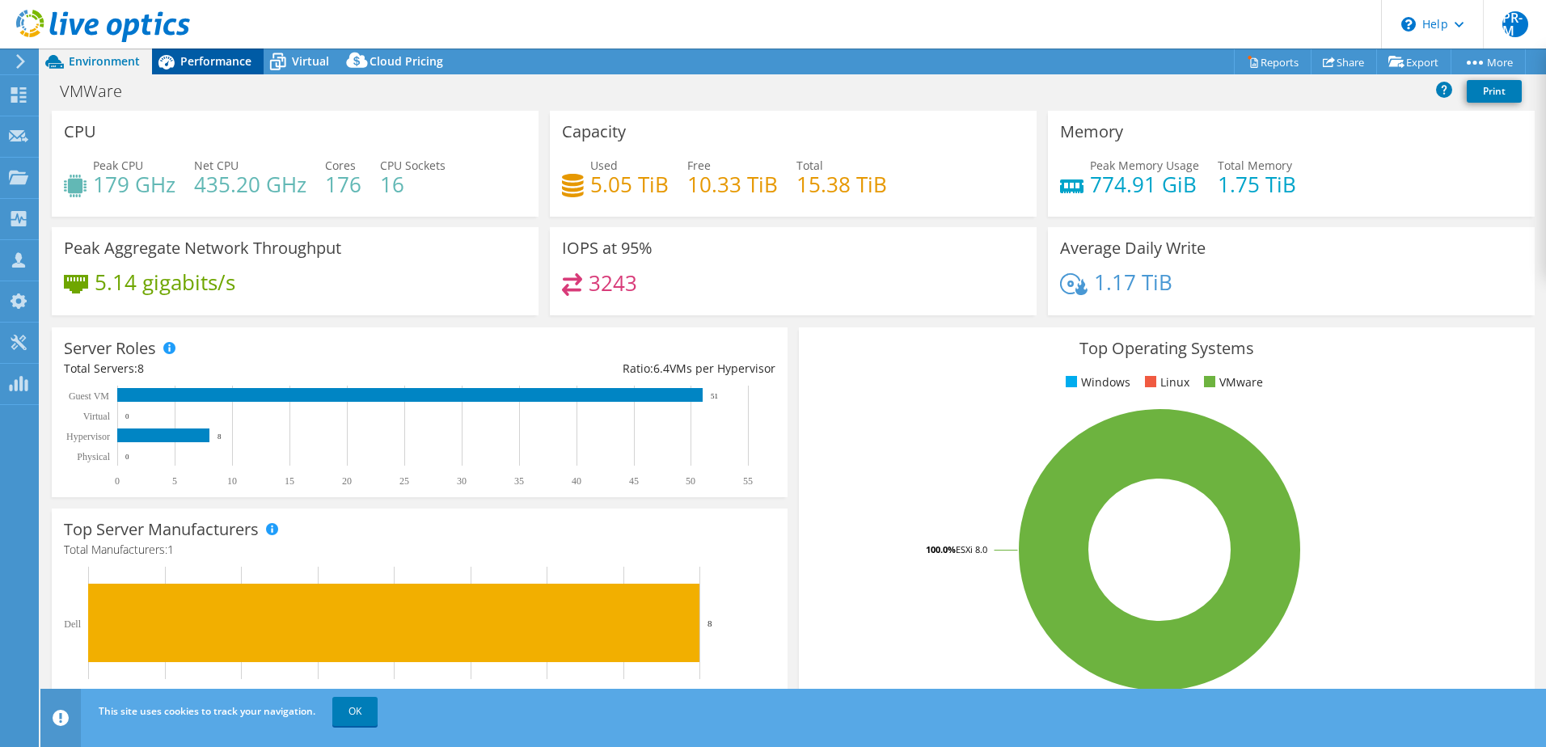
click at [223, 65] on span "Performance" at bounding box center [215, 60] width 71 height 15
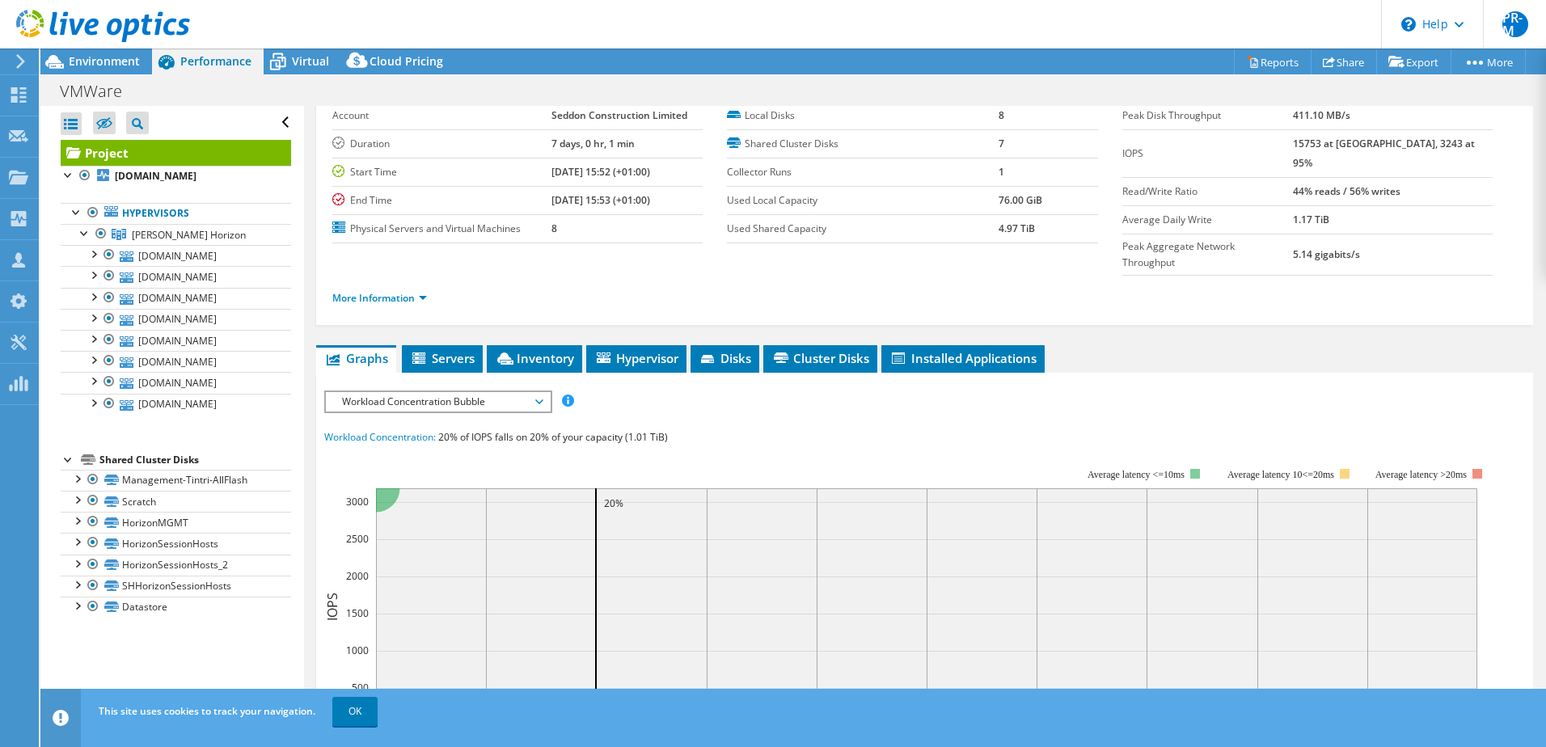
click at [539, 392] on span "Workload Concentration Bubble" at bounding box center [438, 401] width 208 height 19
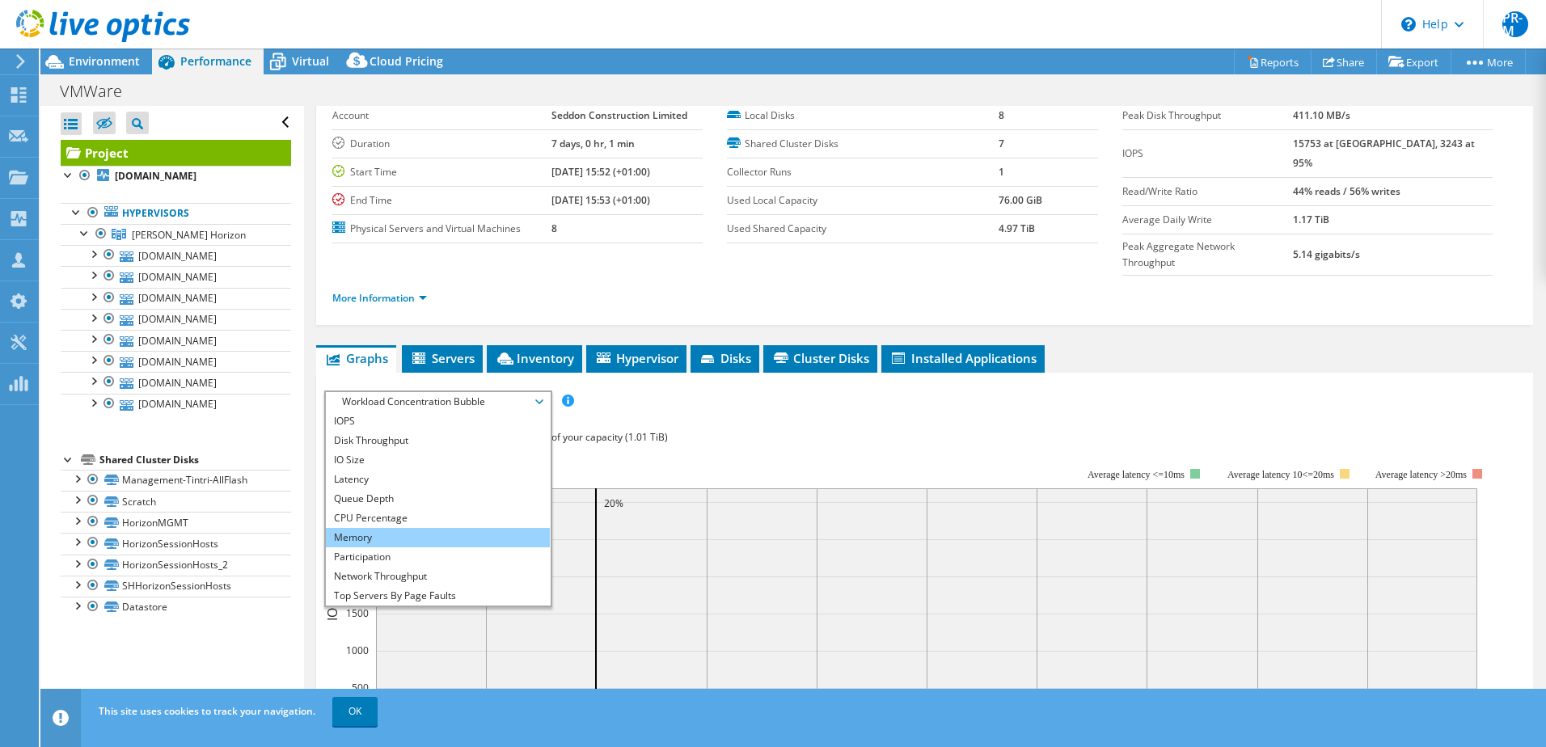
click at [376, 528] on li "Memory" at bounding box center [438, 537] width 224 height 19
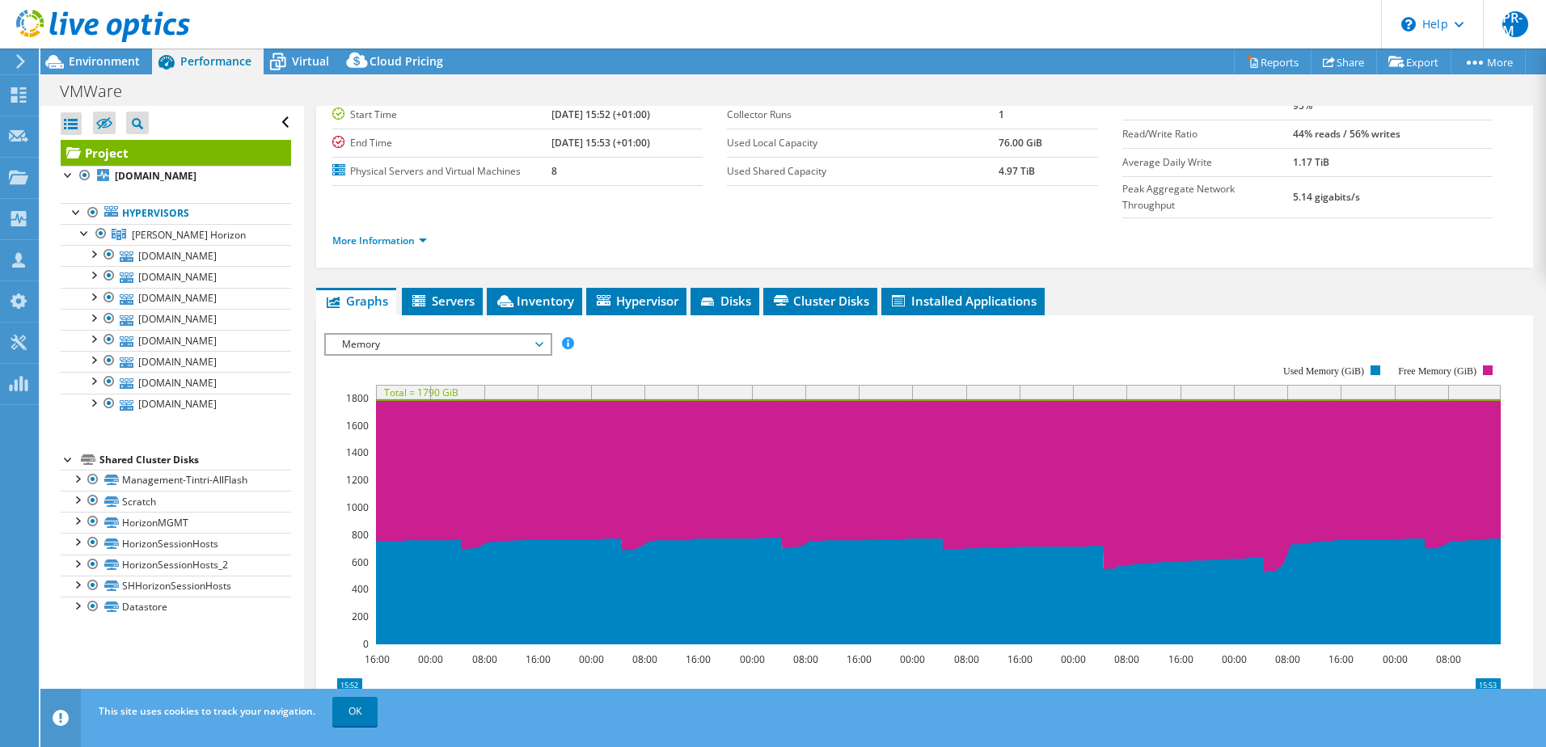
scroll to position [162, 0]
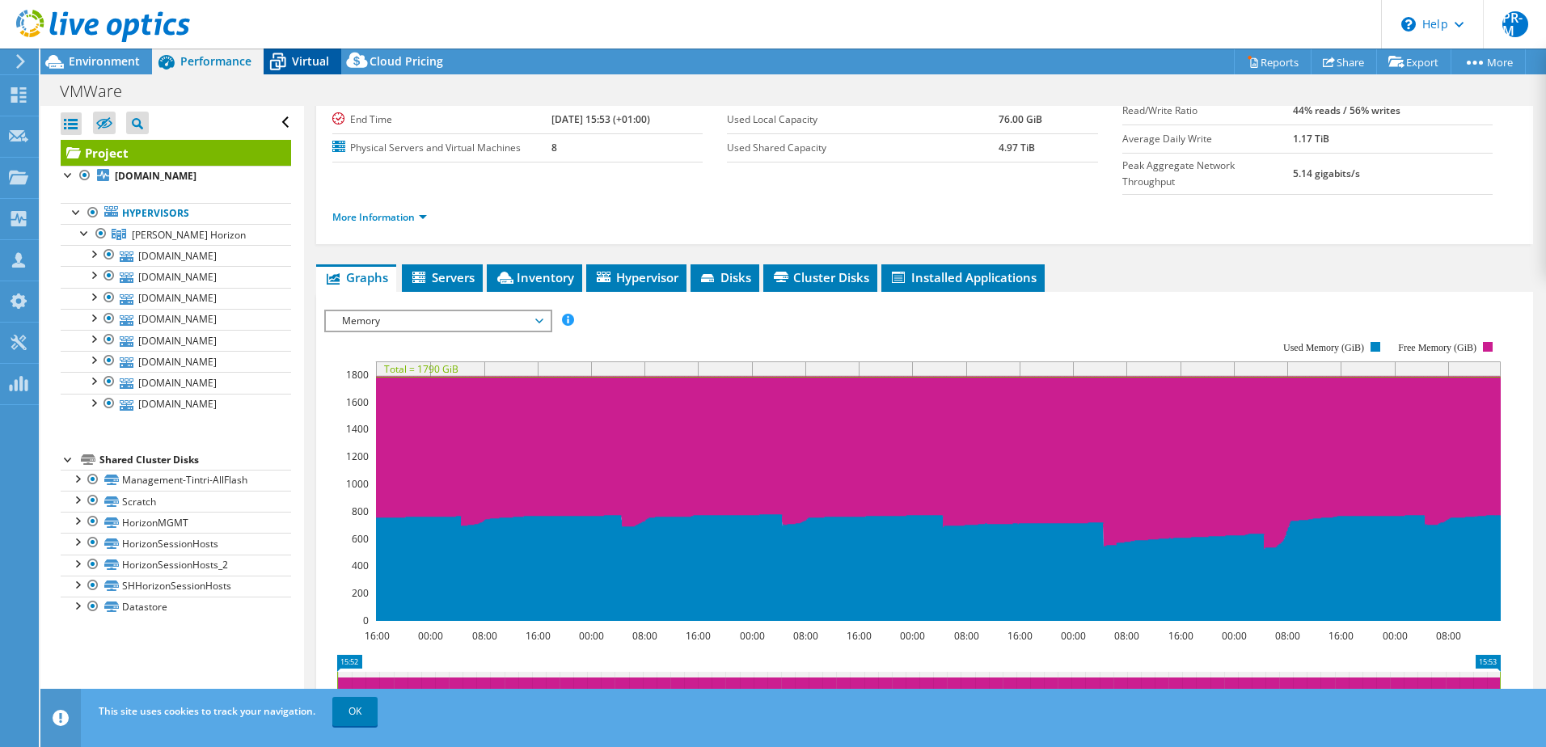
click at [303, 57] on span "Virtual" at bounding box center [310, 60] width 37 height 15
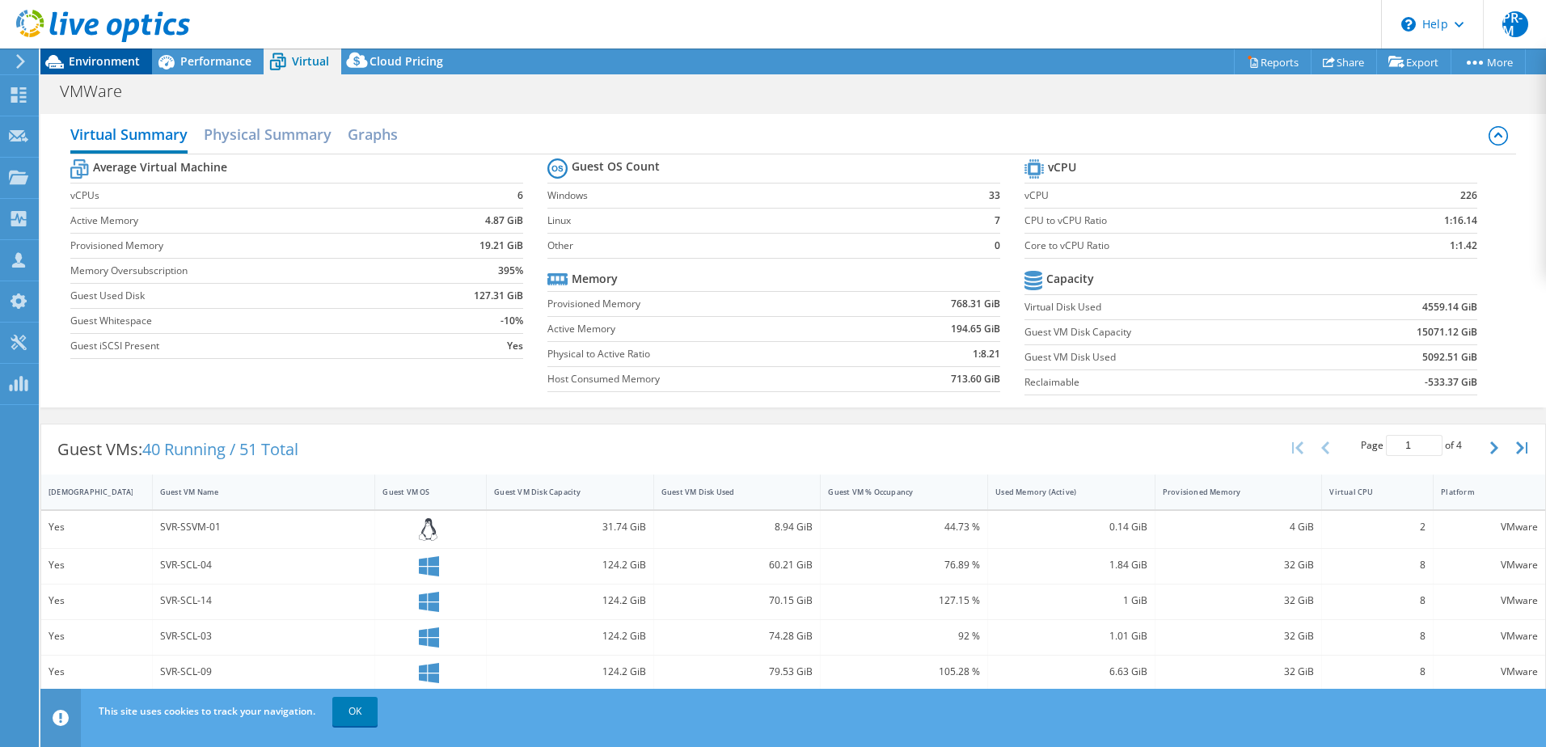
click at [102, 59] on span "Environment" at bounding box center [104, 60] width 71 height 15
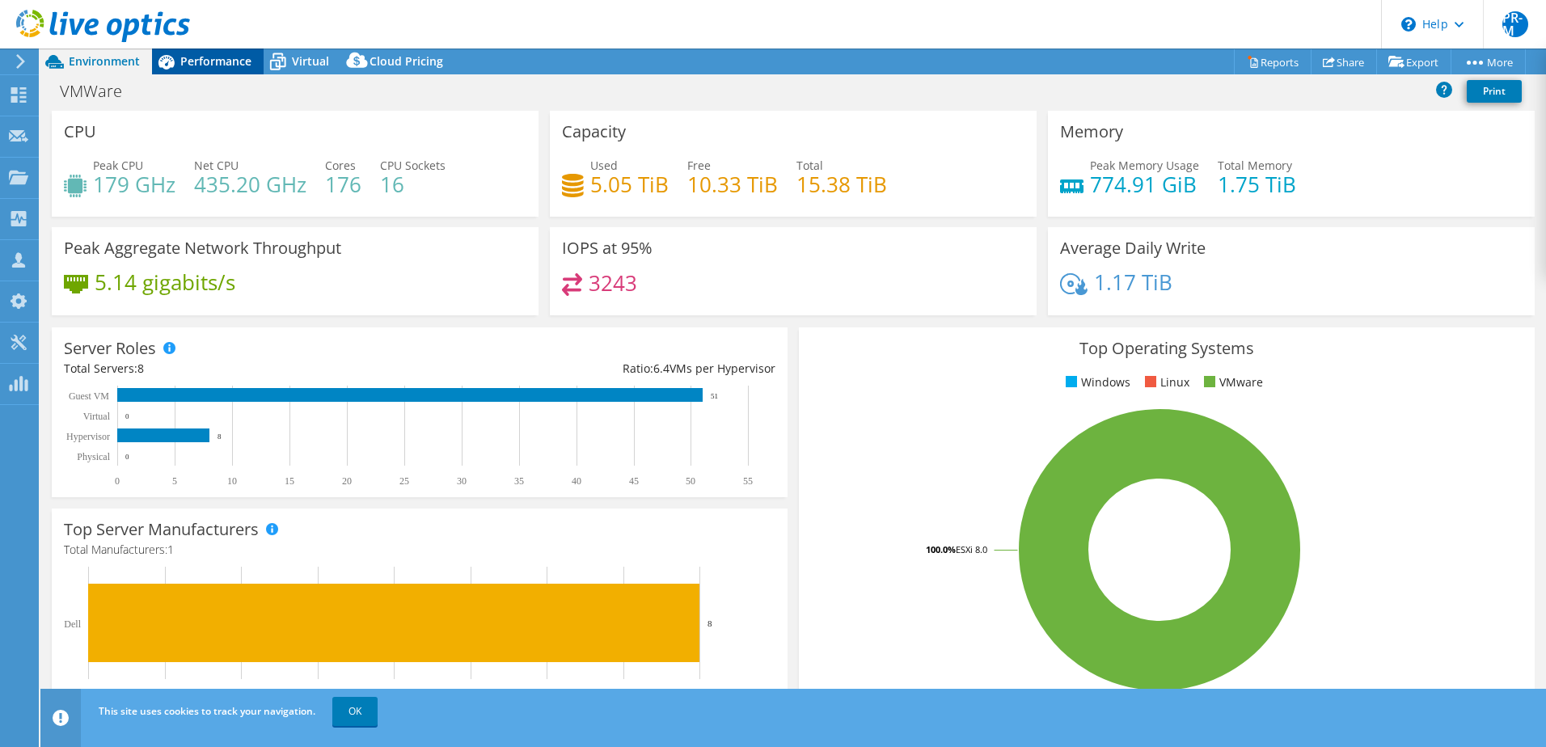
click at [195, 56] on span "Performance" at bounding box center [215, 60] width 71 height 15
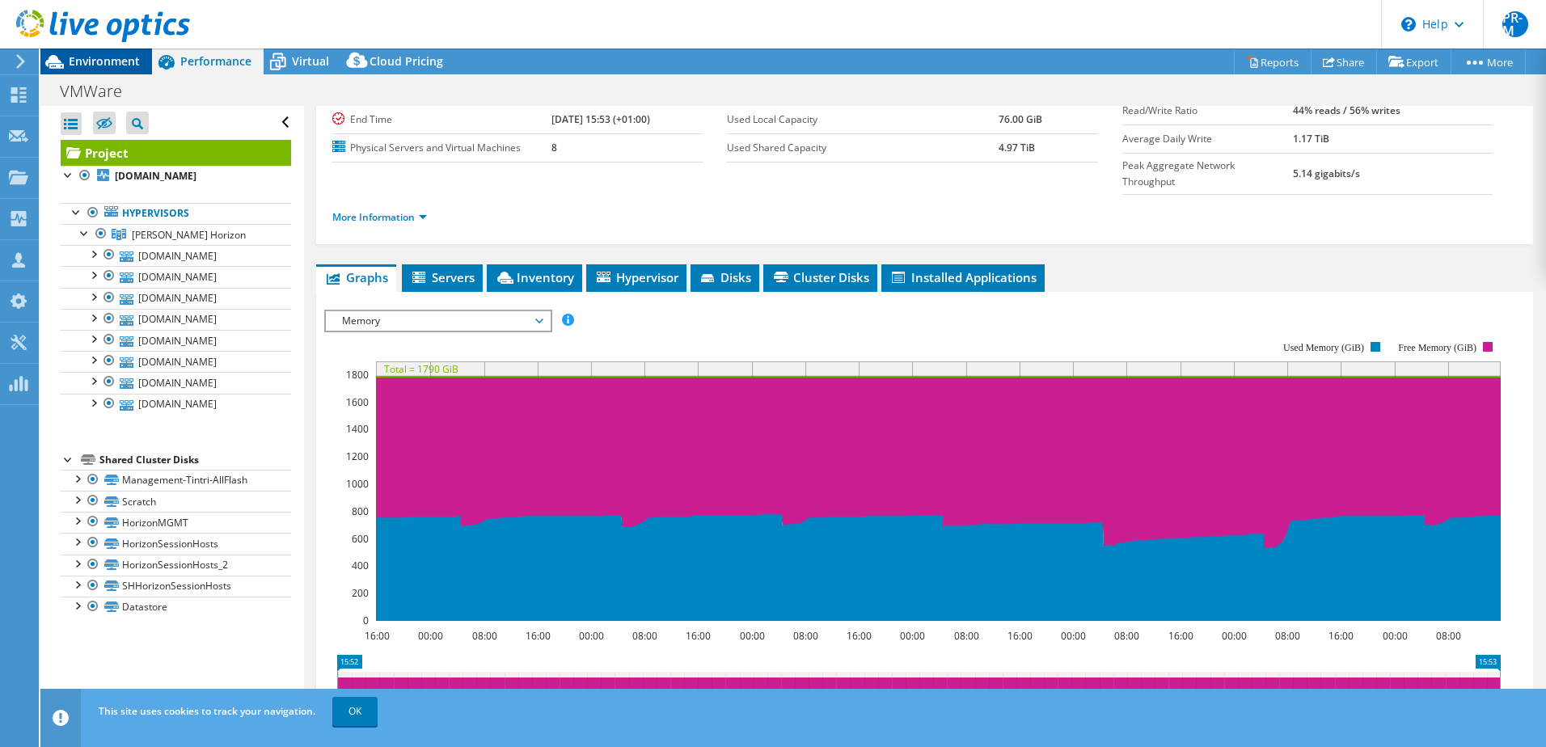
click at [112, 63] on span "Environment" at bounding box center [104, 60] width 71 height 15
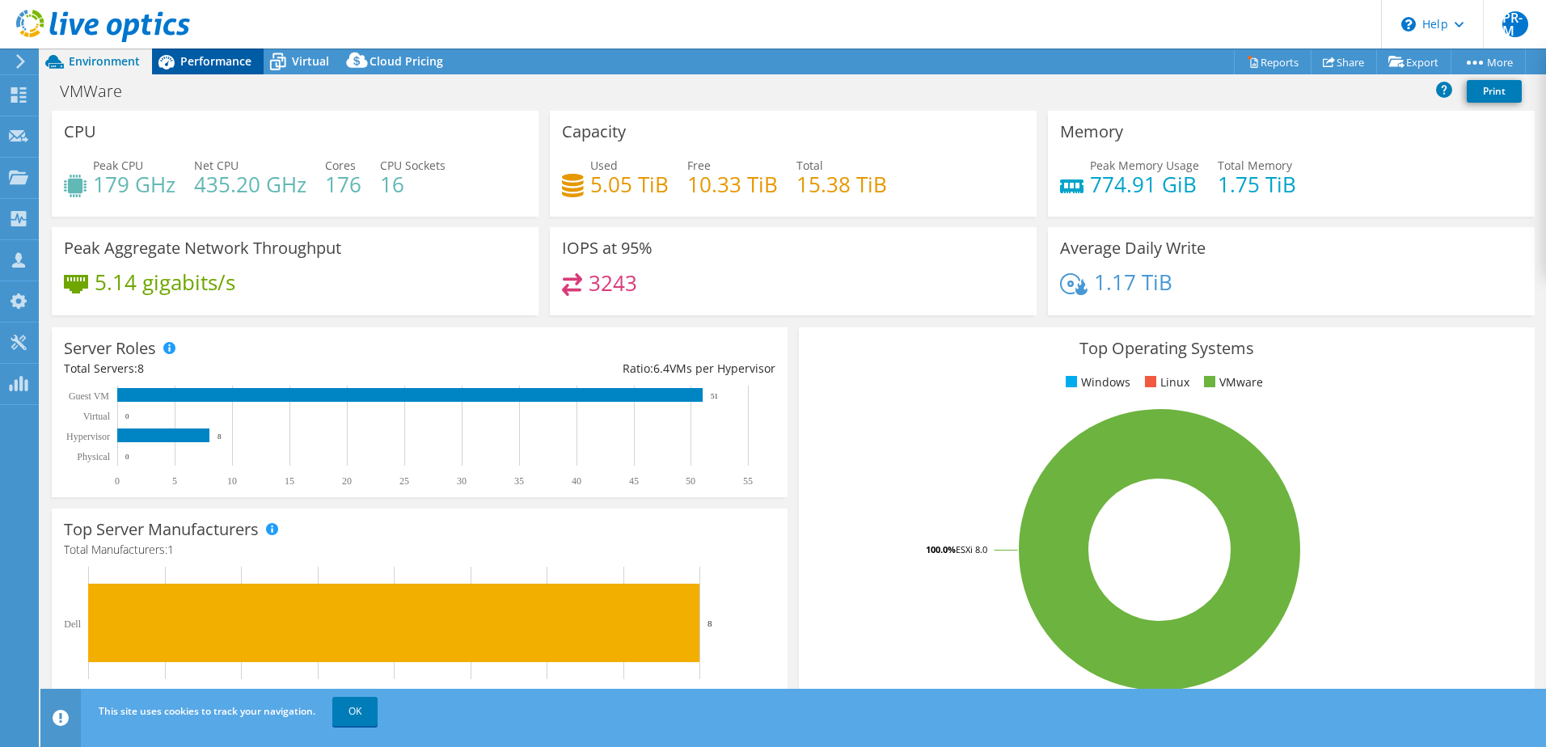
click at [226, 56] on span "Performance" at bounding box center [215, 60] width 71 height 15
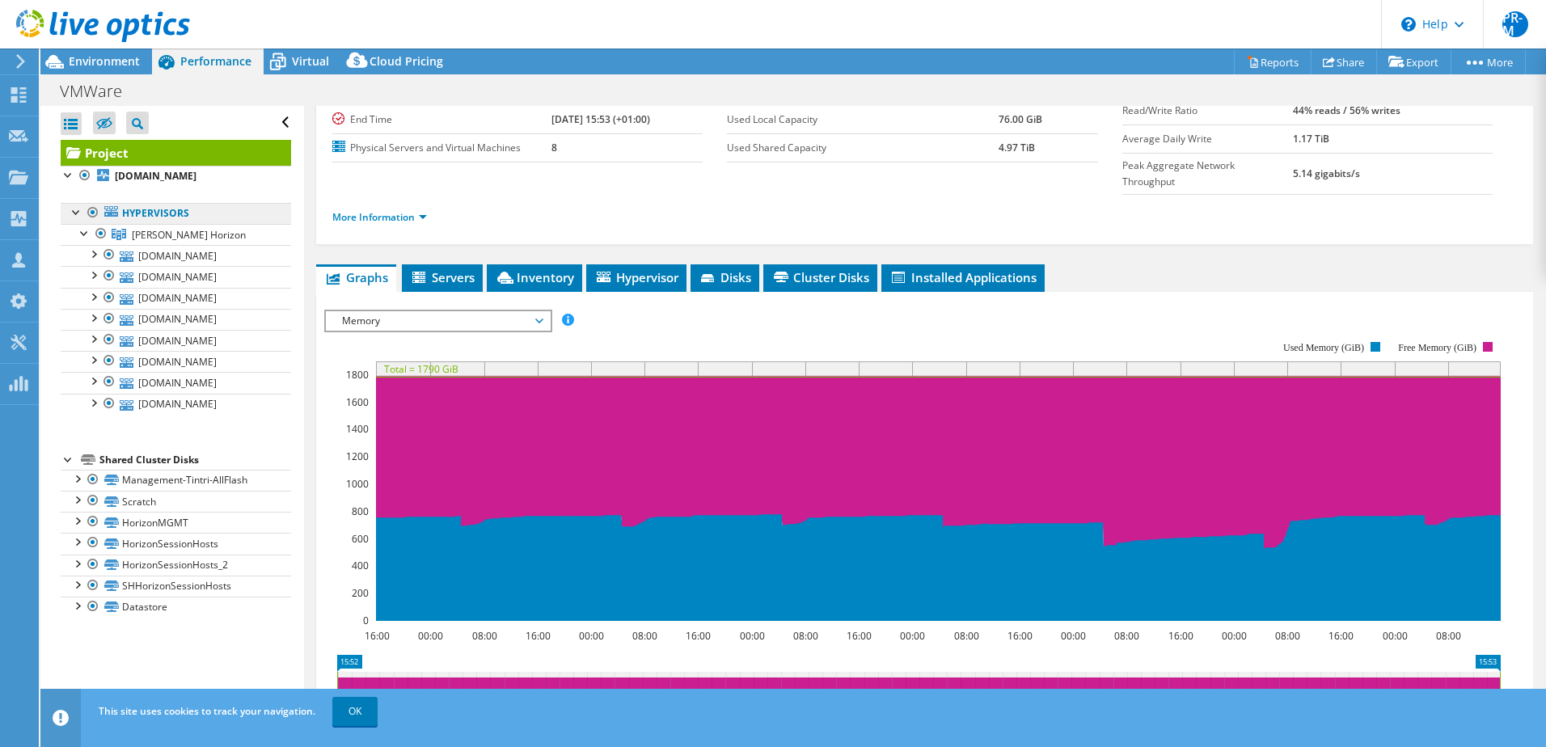
click at [158, 211] on link "Hypervisors" at bounding box center [176, 213] width 230 height 21
click at [148, 232] on span "[PERSON_NAME] Horizon" at bounding box center [189, 235] width 114 height 14
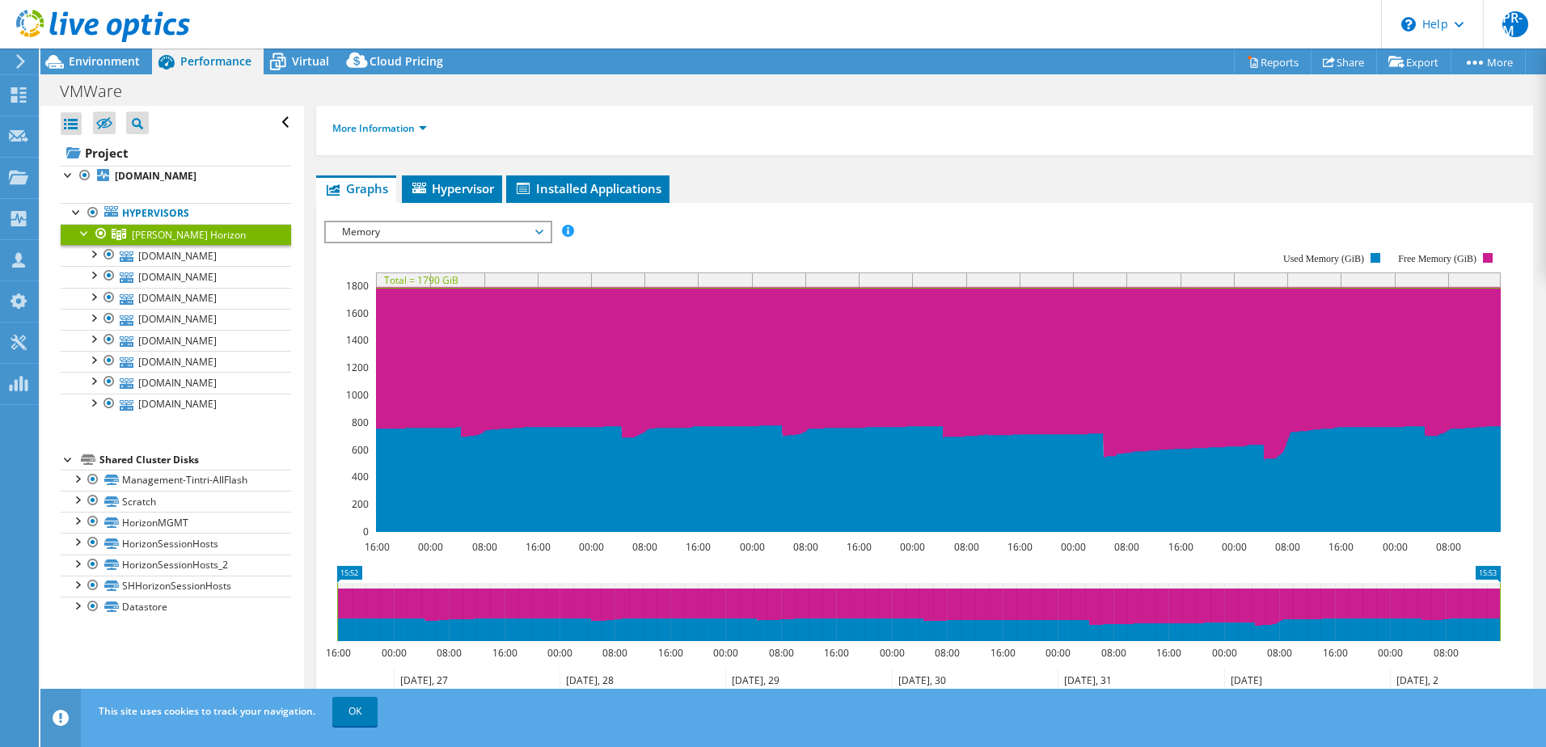
scroll to position [0, 0]
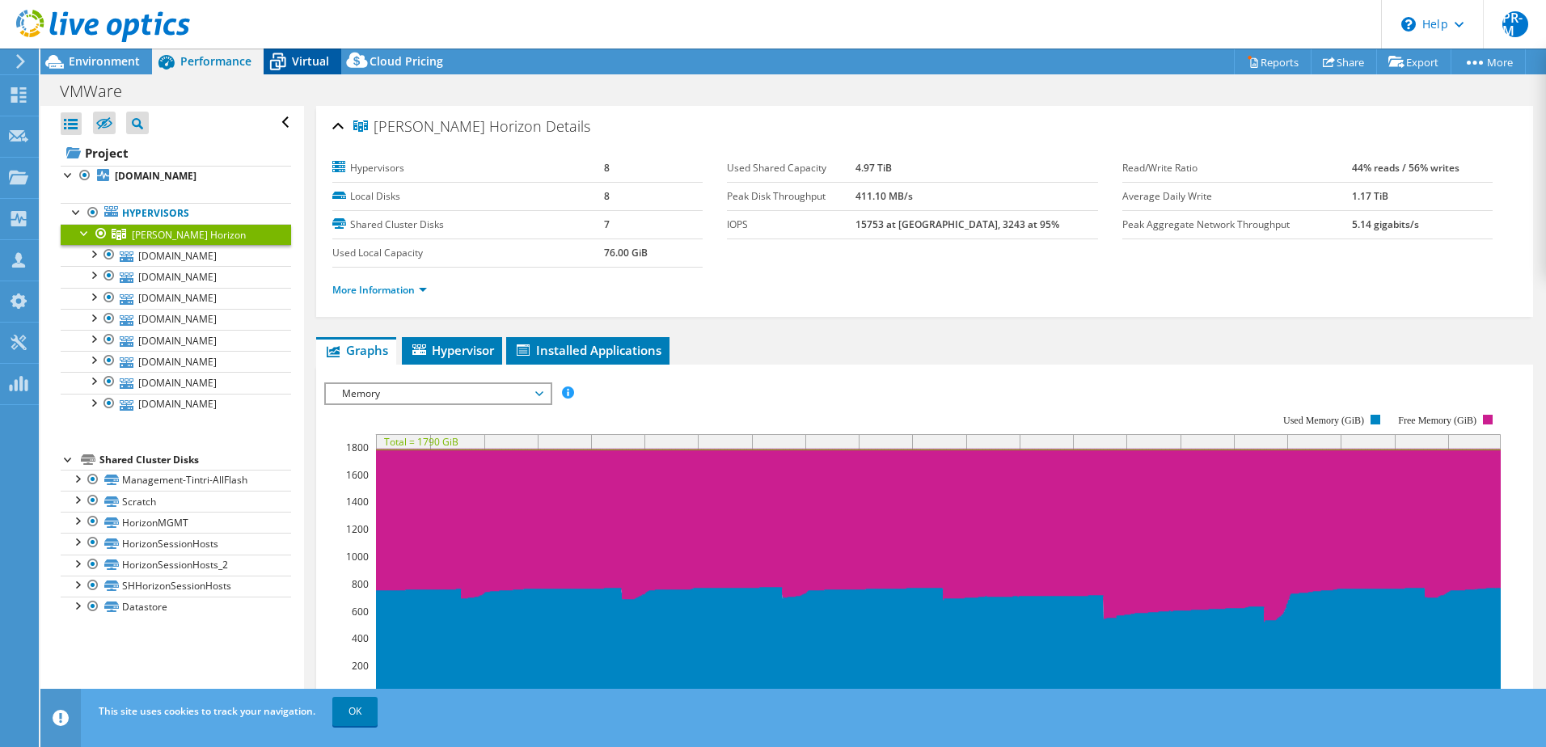
click at [293, 54] on span "Virtual" at bounding box center [310, 60] width 37 height 15
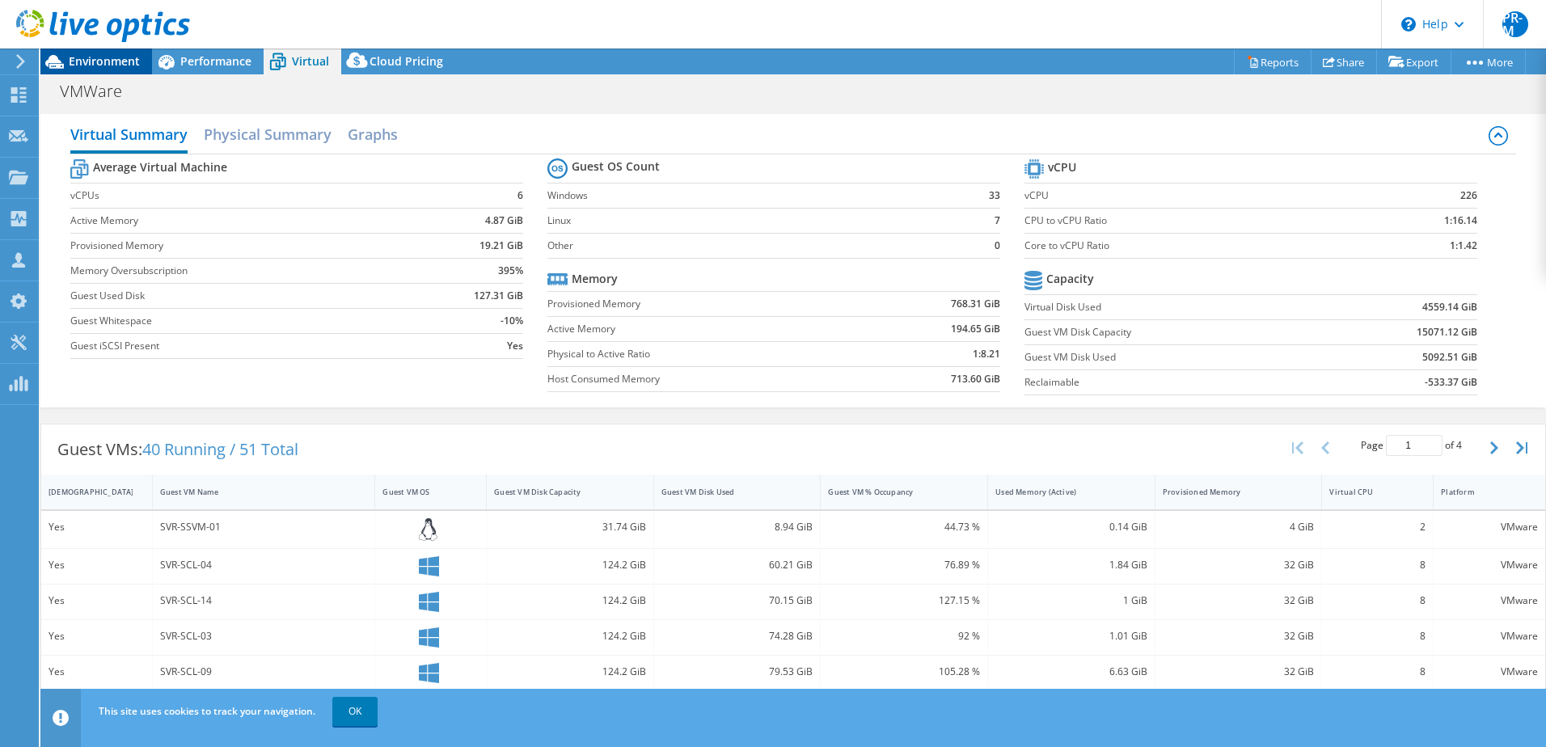
click at [110, 61] on span "Environment" at bounding box center [104, 60] width 71 height 15
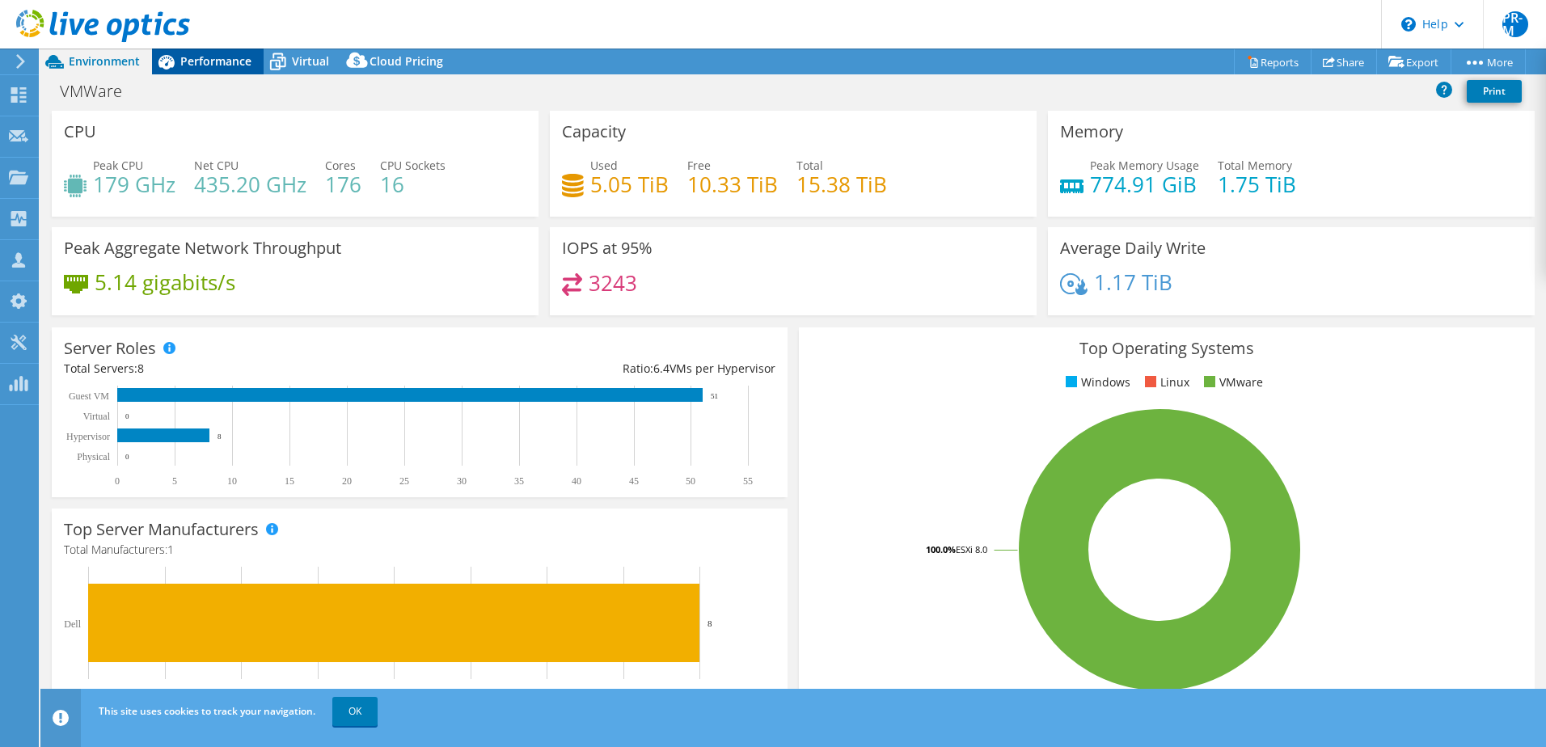
click at [223, 61] on span "Performance" at bounding box center [215, 60] width 71 height 15
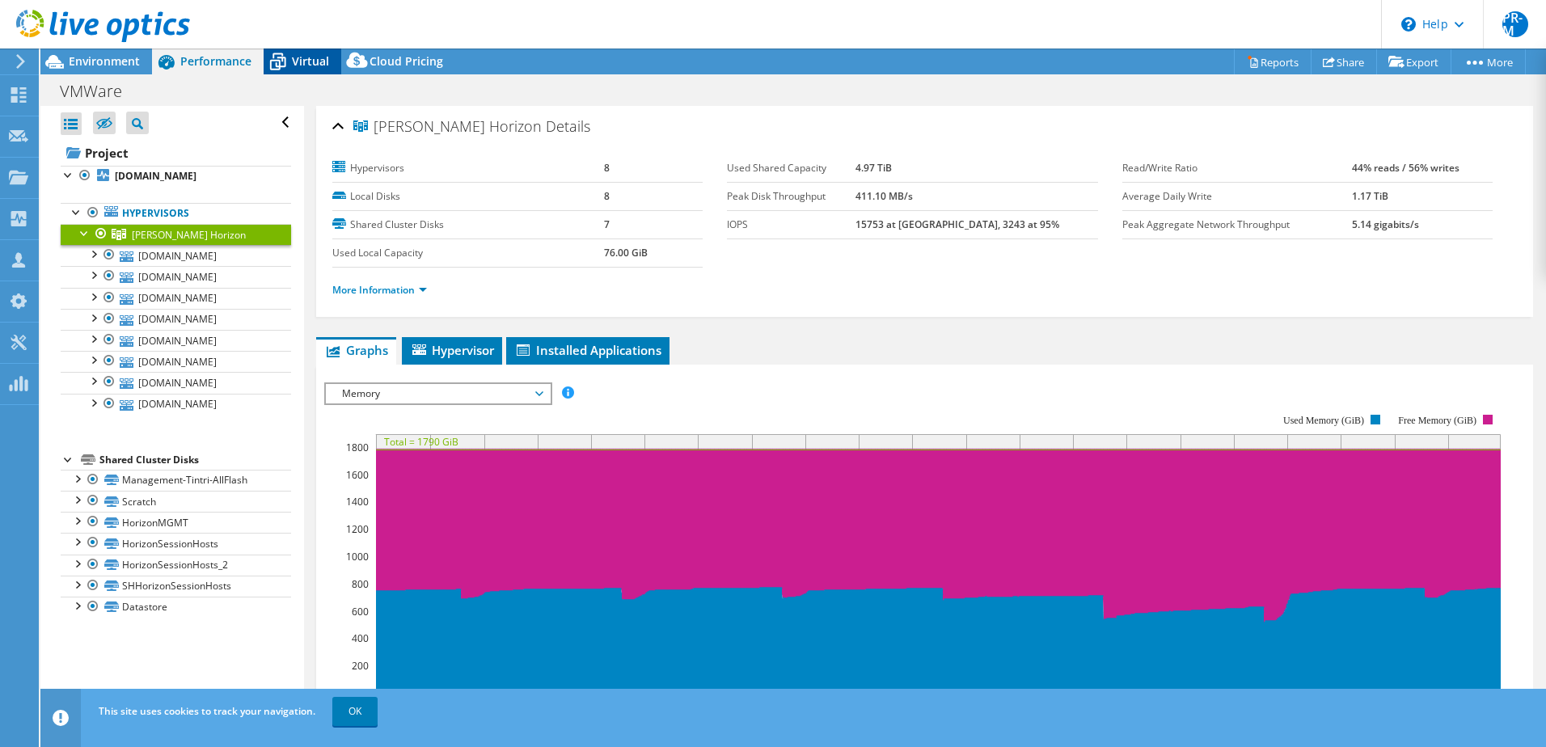
click at [300, 63] on span "Virtual" at bounding box center [310, 60] width 37 height 15
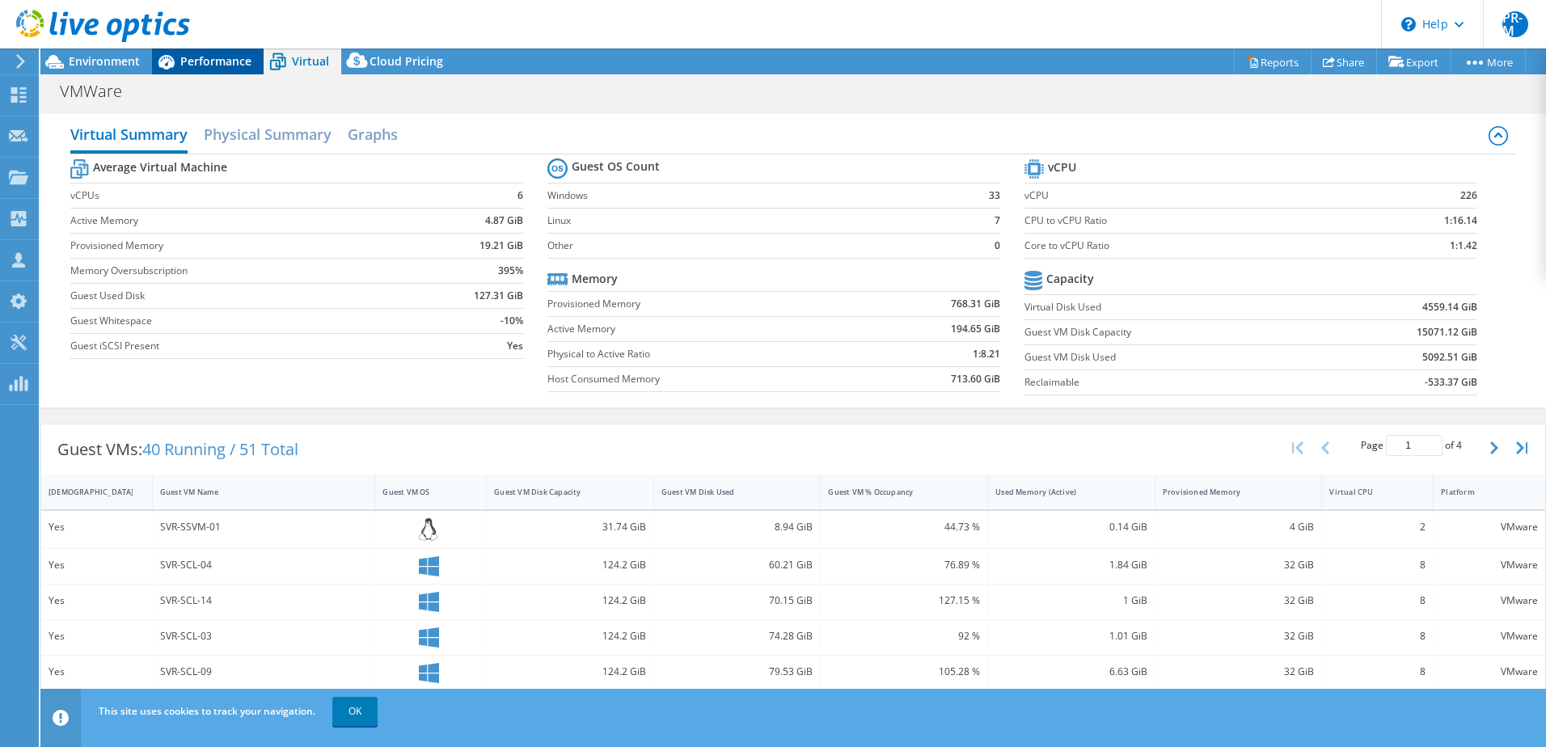
click at [217, 67] on span "Performance" at bounding box center [215, 60] width 71 height 15
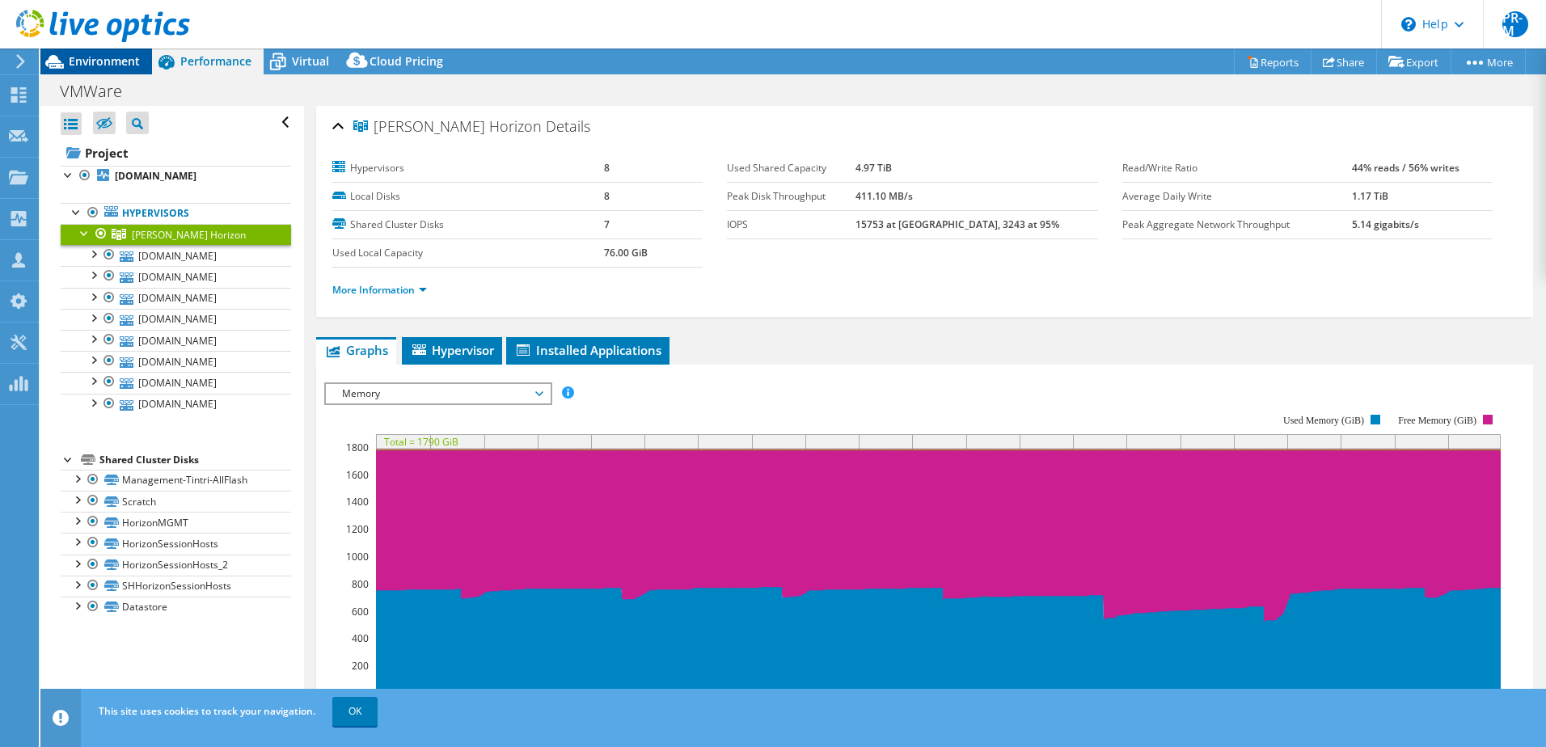
click at [99, 61] on span "Environment" at bounding box center [104, 60] width 71 height 15
